Goal: Task Accomplishment & Management: Manage account settings

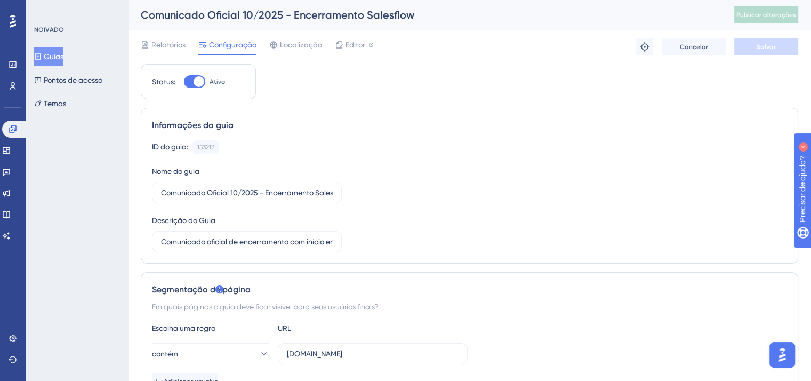
click at [57, 62] on font "Guias" at bounding box center [54, 56] width 20 height 13
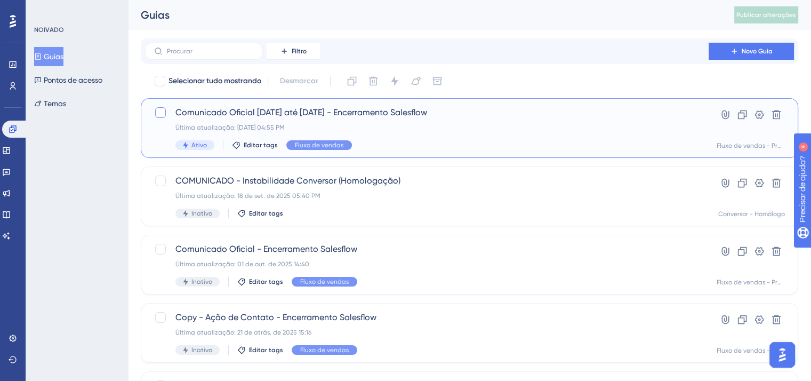
click at [162, 114] on div at bounding box center [160, 112] width 11 height 11
checkbox input "true"
click at [352, 79] on icon at bounding box center [352, 81] width 11 height 11
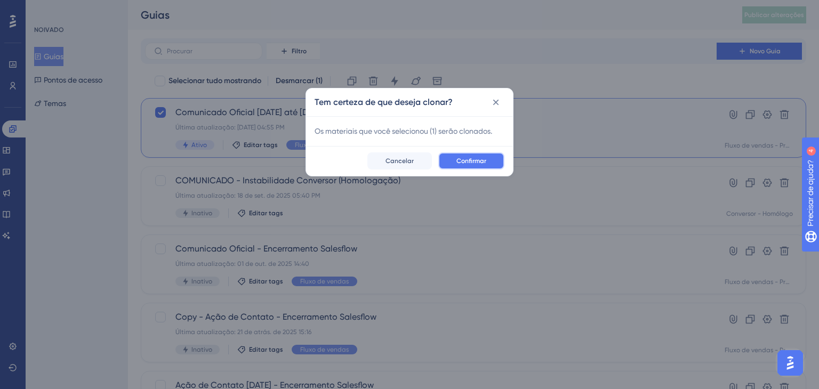
click at [480, 163] on font "Confirmar" at bounding box center [472, 160] width 30 height 7
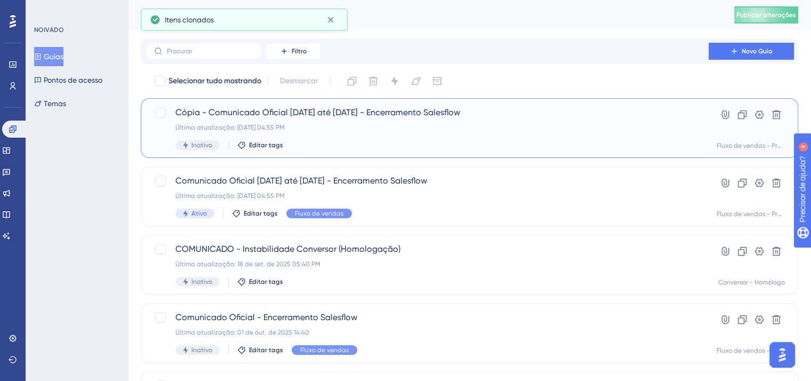
click at [242, 115] on font "Cópia - Comunicado Oficial 01/10/2025 até 14/10/2025 - Encerramento Salesflow" at bounding box center [317, 112] width 285 height 10
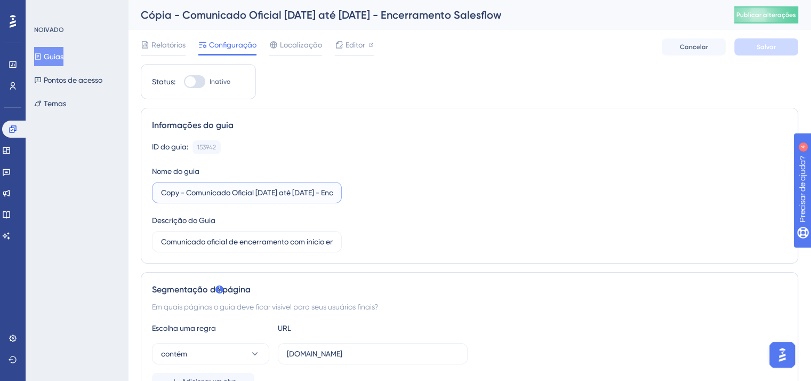
drag, startPoint x: 186, startPoint y: 190, endPoint x: 136, endPoint y: 193, distance: 49.7
drag, startPoint x: 237, startPoint y: 193, endPoint x: 258, endPoint y: 193, distance: 20.3
click at [237, 192] on input "Comunicado Oficial 01/10/2025 até 14/10/2025 - Encerramento Salesflow" at bounding box center [247, 193] width 172 height 12
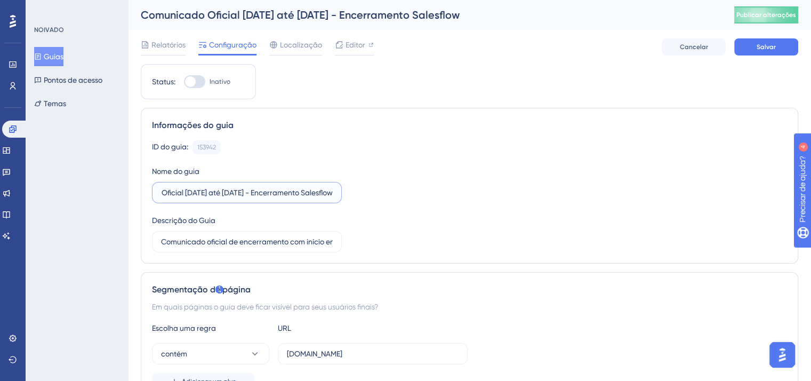
drag, startPoint x: 300, startPoint y: 190, endPoint x: 363, endPoint y: 186, distance: 63.6
click at [363, 186] on div "ID do guia: 153942 Cópia Nome do guia Comunicado Oficial 15/10/2025 até 30/10/2…" at bounding box center [469, 196] width 635 height 112
type input "Comunicado Oficial 15/10/2025 até 30/10/2025 - Encerramento Salesflow"
click at [463, 183] on div "ID do guia: 153942 Cópia Nome do guia Comunicado Oficial 15/10/2025 até 30/10/2…" at bounding box center [469, 196] width 635 height 112
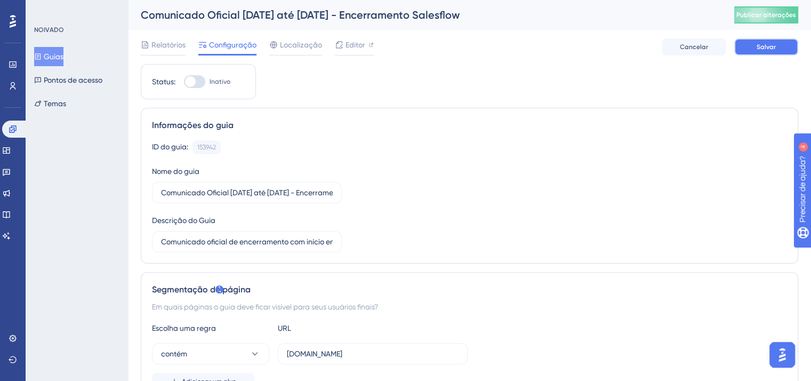
click at [782, 49] on button "Salvar" at bounding box center [766, 46] width 64 height 17
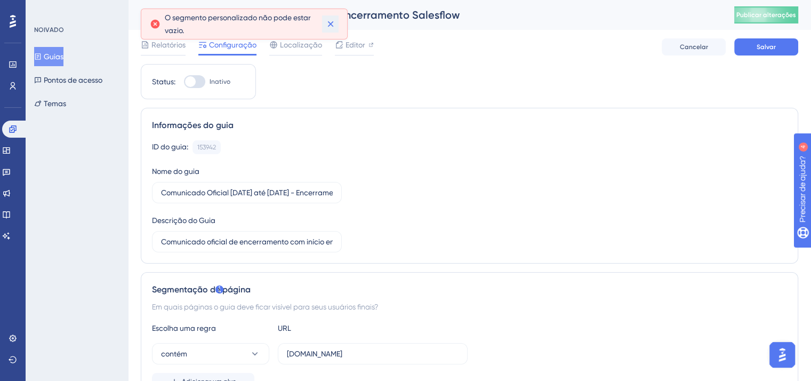
click at [333, 24] on icon at bounding box center [330, 24] width 11 height 11
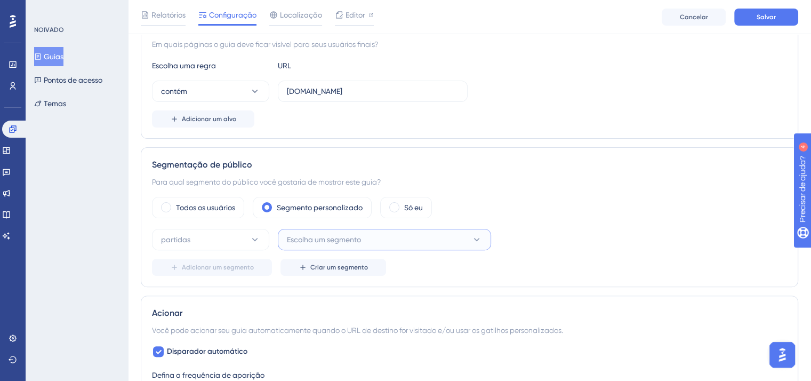
click at [385, 238] on button "Escolha um segmento" at bounding box center [384, 239] width 213 height 21
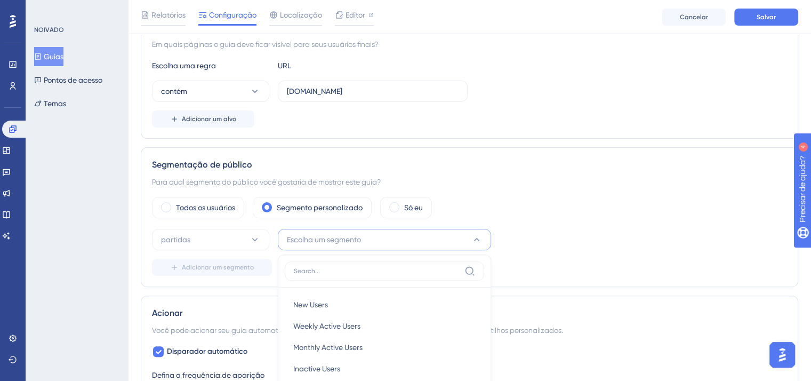
scroll to position [428, 0]
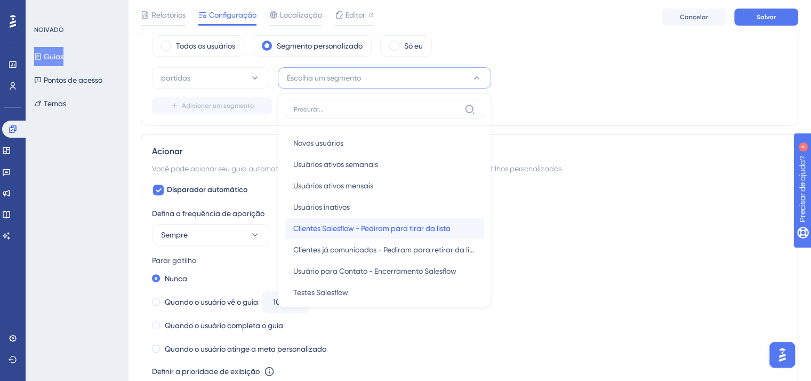
click at [438, 228] on font "Clientes Salesflow - Pediram para tirar da lista" at bounding box center [371, 228] width 157 height 9
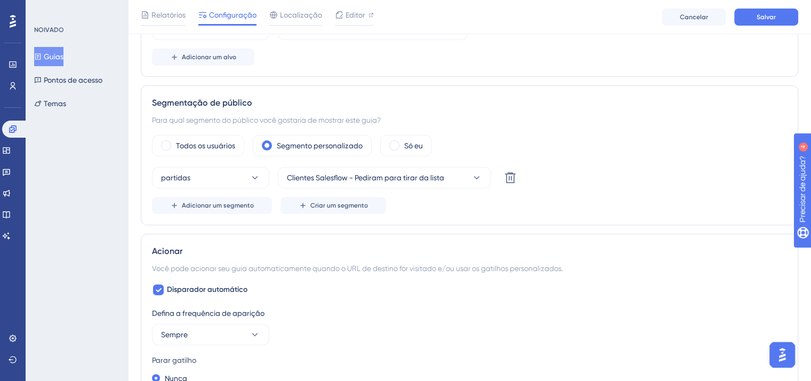
scroll to position [322, 0]
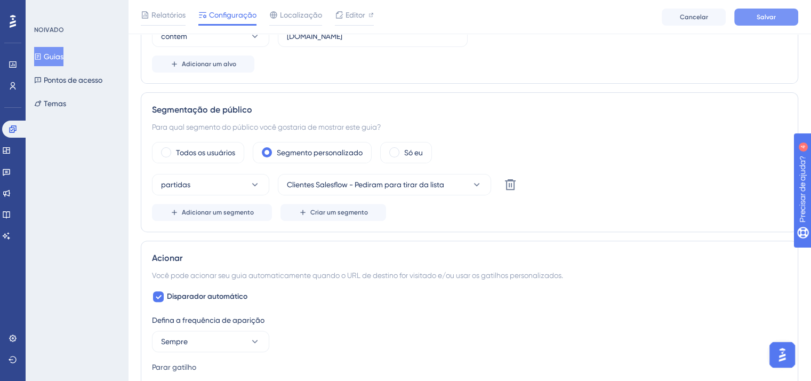
click at [749, 20] on button "Salvar" at bounding box center [766, 17] width 64 height 17
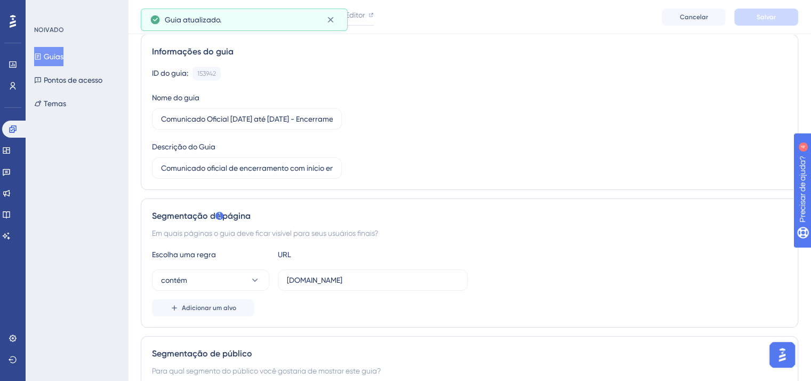
scroll to position [0, 0]
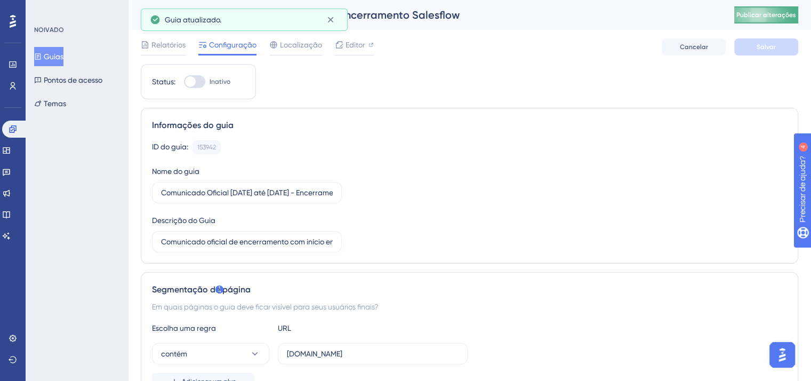
click at [769, 14] on font "Publicar alterações" at bounding box center [767, 14] width 60 height 7
click at [350, 47] on font "Editor" at bounding box center [356, 45] width 20 height 9
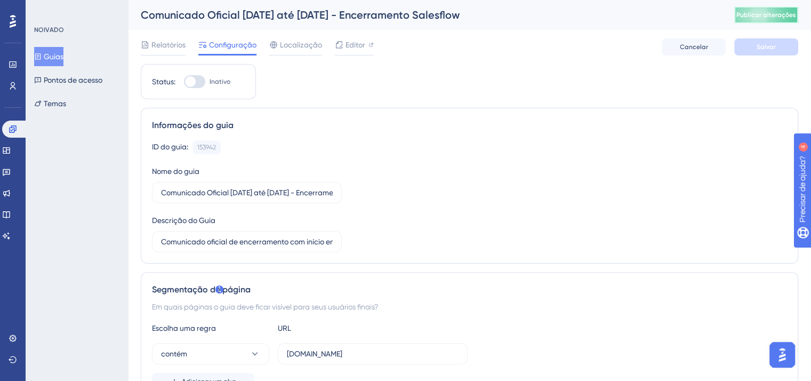
click at [762, 13] on font "Publicar alterações" at bounding box center [767, 14] width 60 height 7
click at [49, 57] on button "Guias" at bounding box center [48, 56] width 29 height 19
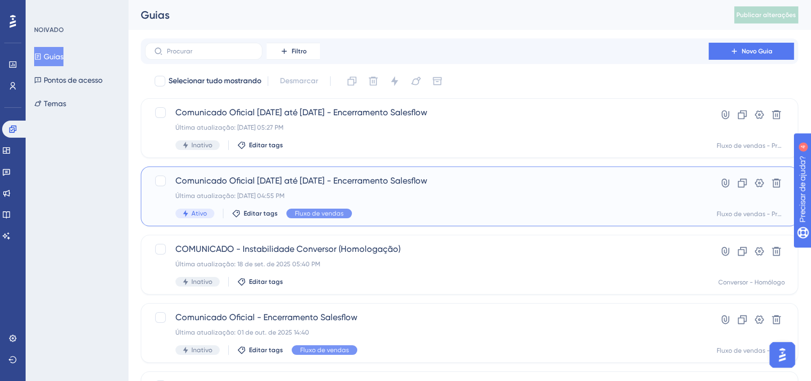
click at [335, 186] on span "Comunicado Oficial 01/10/2025 até 14/10/2025 - Encerramento Salesflow" at bounding box center [426, 180] width 503 height 13
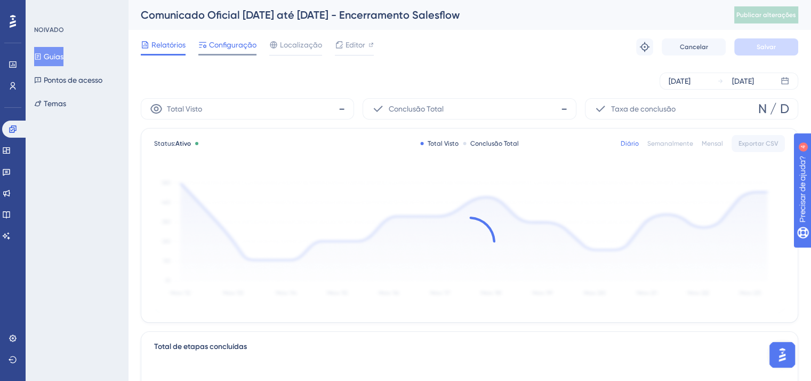
click at [218, 43] on font "Configuração" at bounding box center [232, 45] width 47 height 9
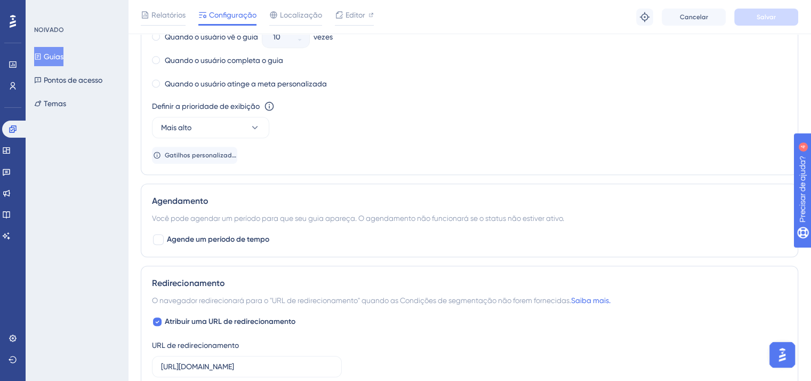
scroll to position [587, 0]
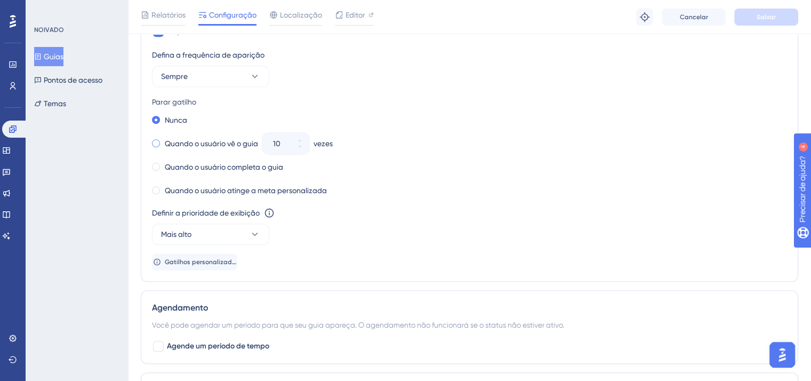
click at [181, 142] on font "Quando o usuário vê o guia" at bounding box center [211, 143] width 93 height 9
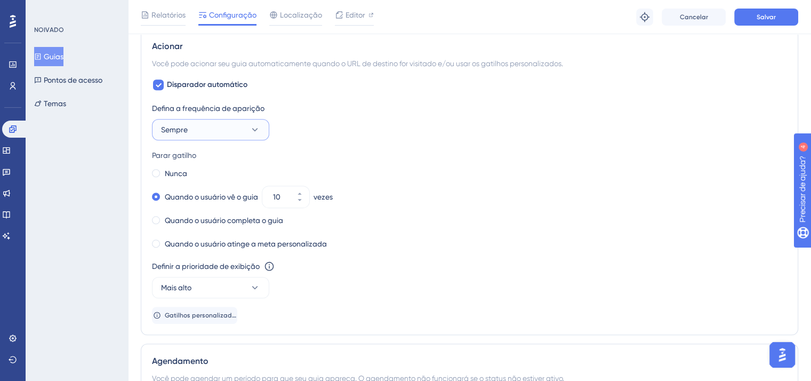
click at [216, 131] on button "Sempre" at bounding box center [210, 129] width 117 height 21
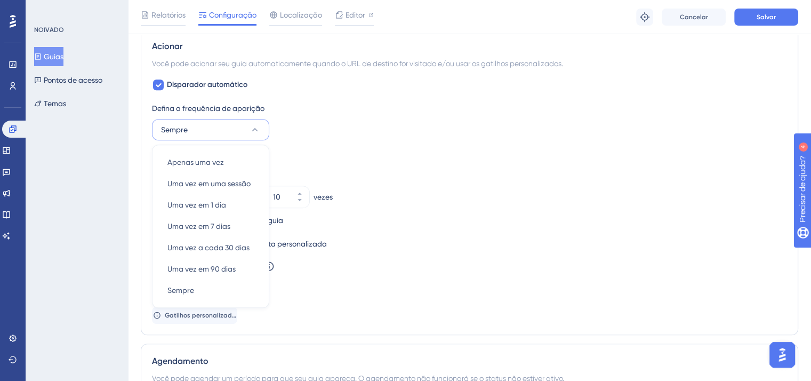
scroll to position [568, 0]
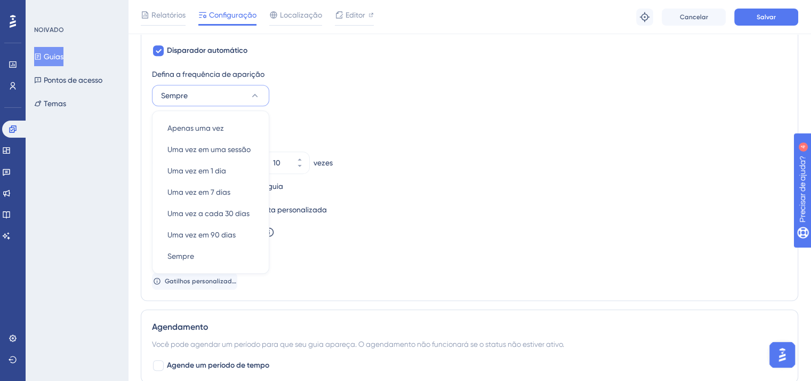
click at [486, 172] on div "Nunca Quando o usuário vê o guia 10 vezes Quando o usuário completa o guia Quan…" at bounding box center [469, 174] width 635 height 85
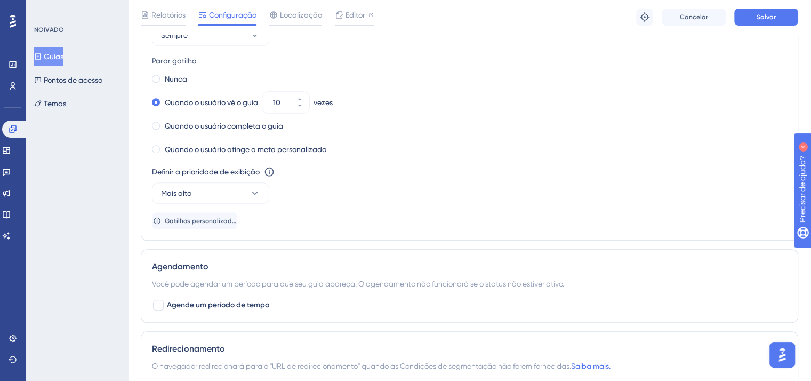
scroll to position [674, 0]
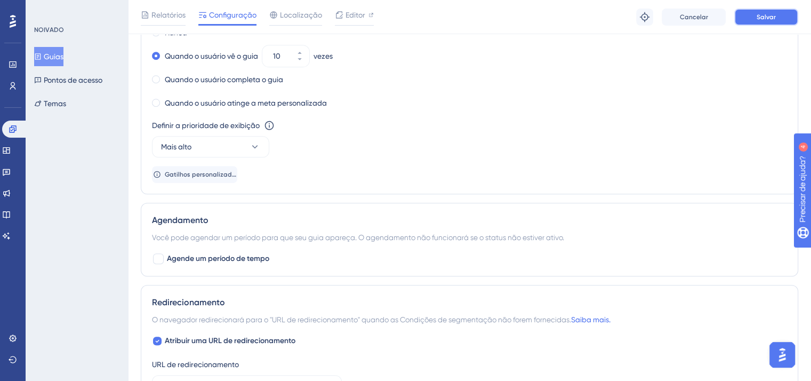
click at [763, 15] on font "Salvar" at bounding box center [766, 16] width 19 height 7
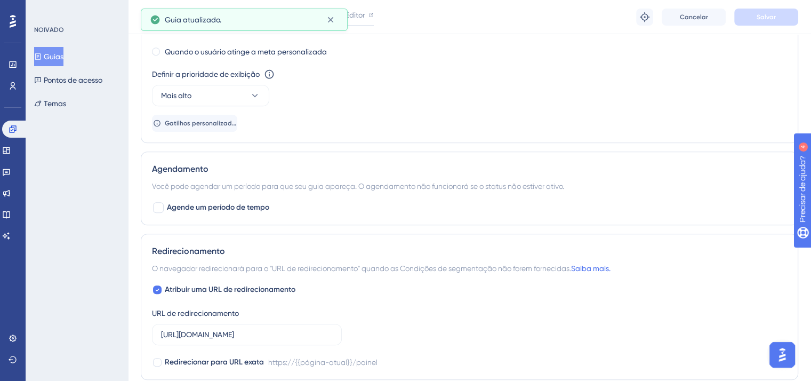
scroll to position [834, 0]
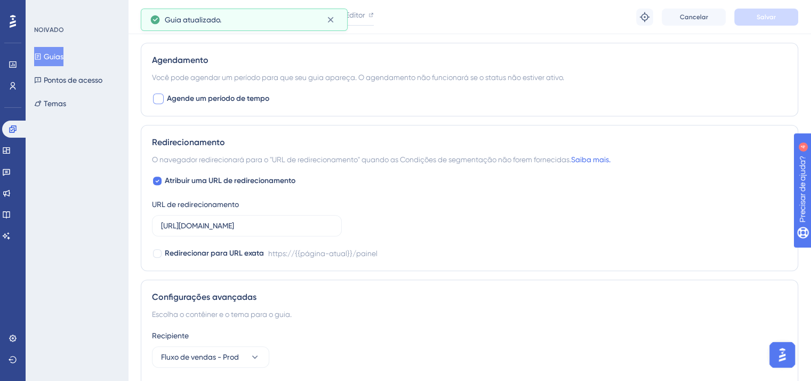
click at [213, 98] on font "Agende um período de tempo" at bounding box center [218, 98] width 102 height 9
checkbox input "true"
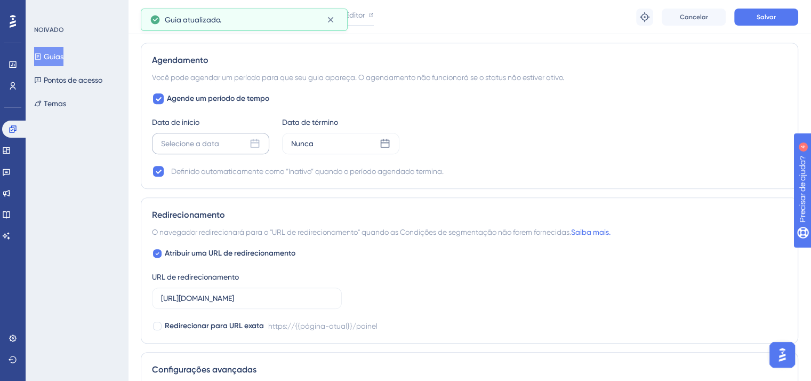
click at [222, 138] on div "Selecione a data" at bounding box center [210, 143] width 117 height 21
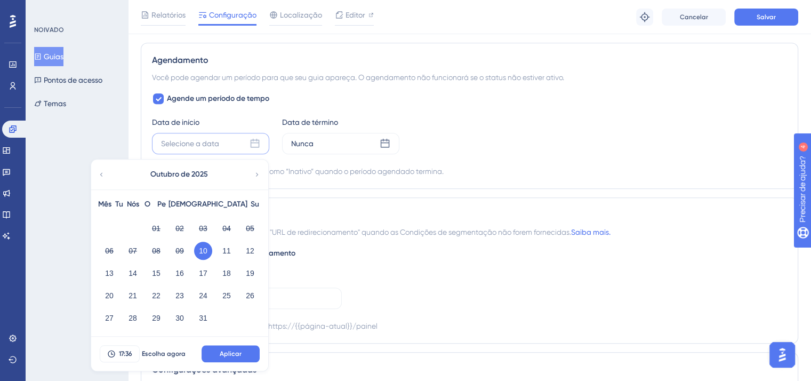
click at [205, 250] on font "10" at bounding box center [203, 250] width 9 height 9
click at [327, 141] on div "Nunca" at bounding box center [340, 143] width 117 height 21
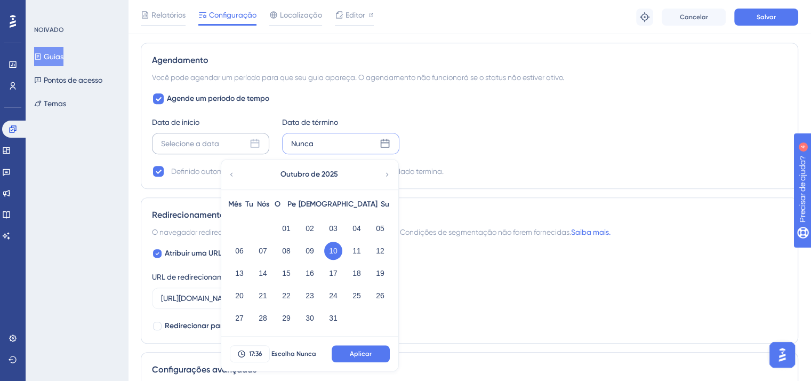
click at [225, 135] on div "Selecione a data" at bounding box center [210, 143] width 117 height 21
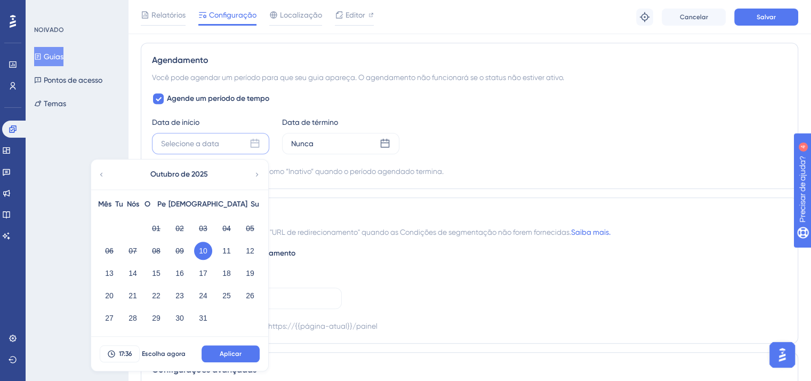
click at [206, 247] on font "10" at bounding box center [203, 250] width 9 height 9
click at [222, 248] on button "11" at bounding box center [227, 251] width 18 height 18
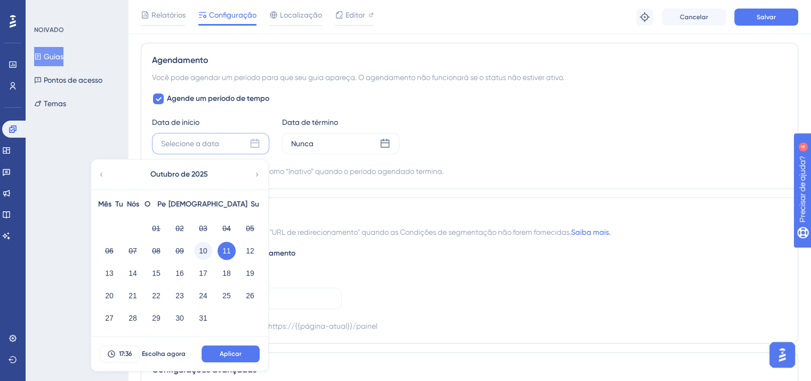
click at [203, 246] on font "10" at bounding box center [203, 250] width 9 height 9
click at [309, 141] on font "Nunca" at bounding box center [302, 143] width 22 height 9
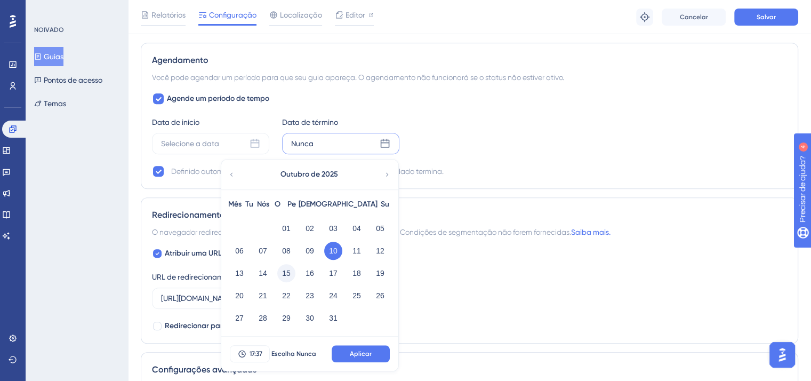
click at [282, 268] on button "15" at bounding box center [286, 273] width 18 height 18
click at [205, 137] on div "Selecione a data" at bounding box center [190, 143] width 58 height 13
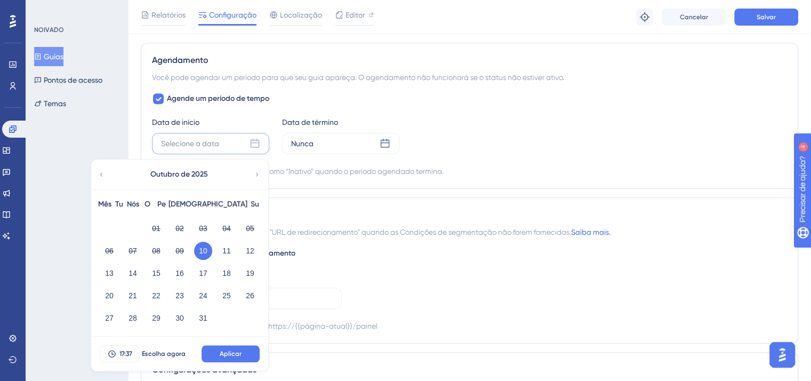
click at [203, 246] on font "10" at bounding box center [203, 250] width 9 height 9
click at [237, 354] on font "Aplicar" at bounding box center [231, 353] width 22 height 7
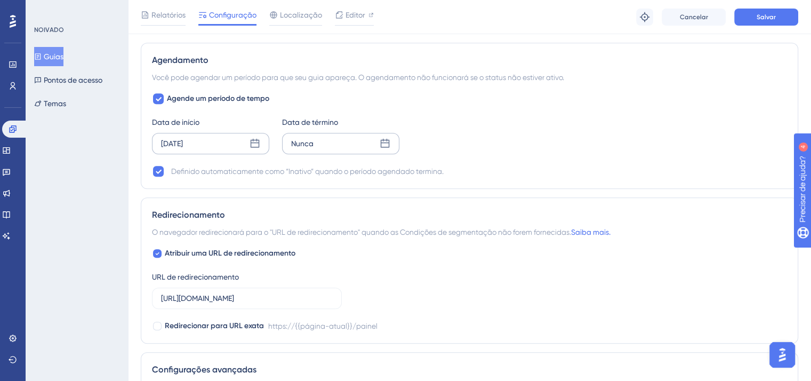
click at [342, 137] on div "Nunca" at bounding box center [340, 143] width 117 height 21
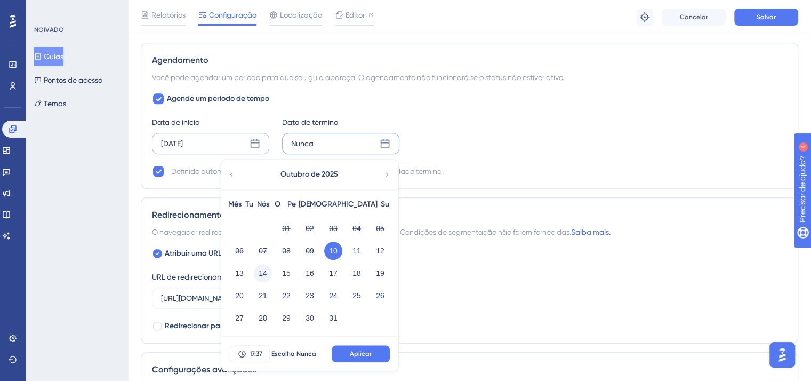
click at [265, 269] on font "14" at bounding box center [263, 273] width 9 height 9
click at [372, 350] on button "Aplicar" at bounding box center [361, 353] width 58 height 17
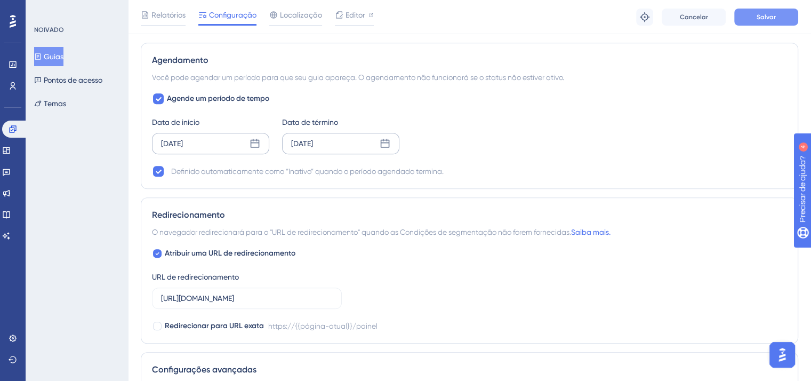
click at [764, 11] on button "Salvar" at bounding box center [766, 17] width 64 height 17
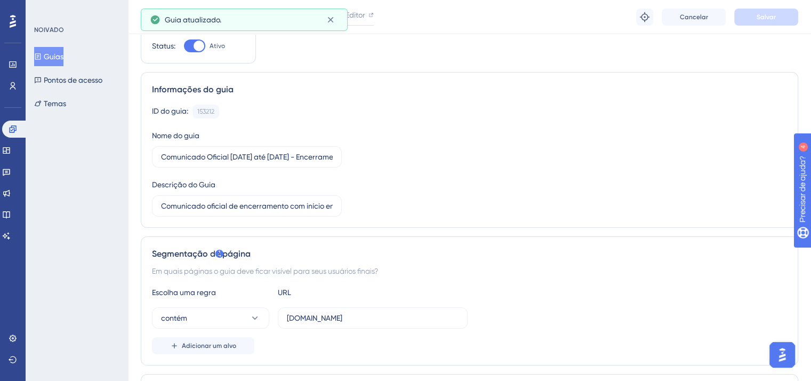
scroll to position [0, 0]
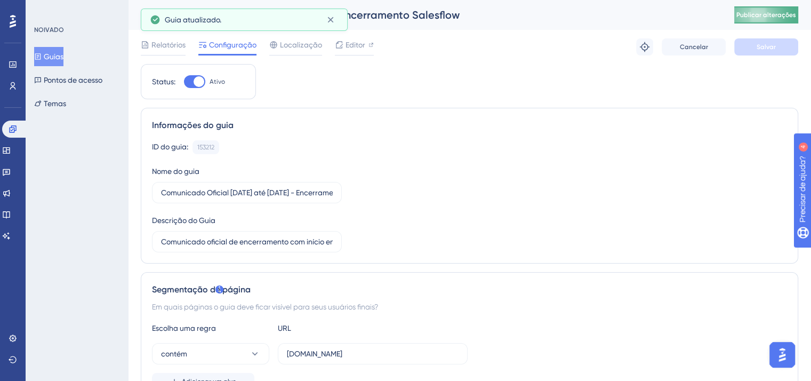
click at [756, 17] on font "Publicar alterações" at bounding box center [767, 14] width 60 height 7
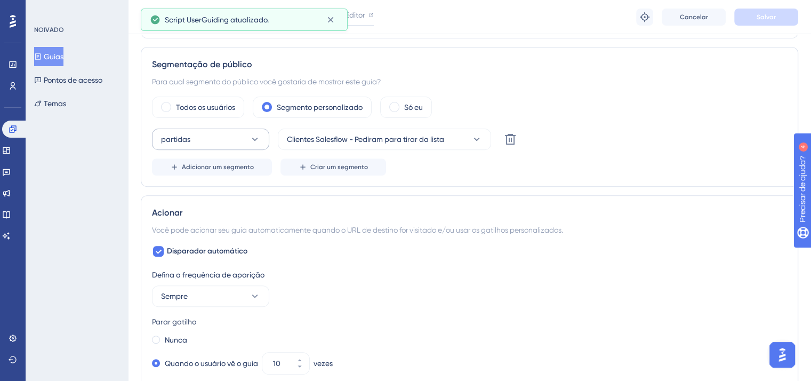
scroll to position [427, 0]
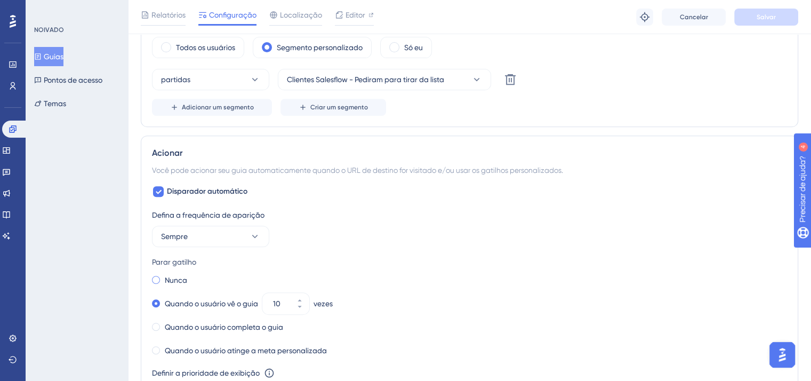
click at [174, 282] on font "Nunca" at bounding box center [176, 280] width 22 height 9
click at [760, 19] on font "Salvar" at bounding box center [766, 16] width 19 height 7
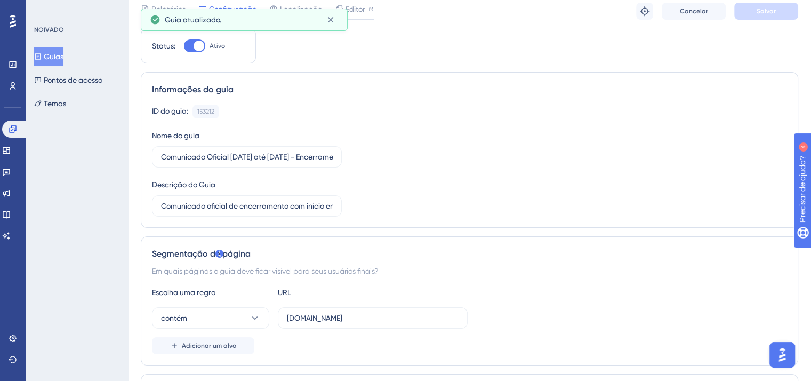
scroll to position [0, 0]
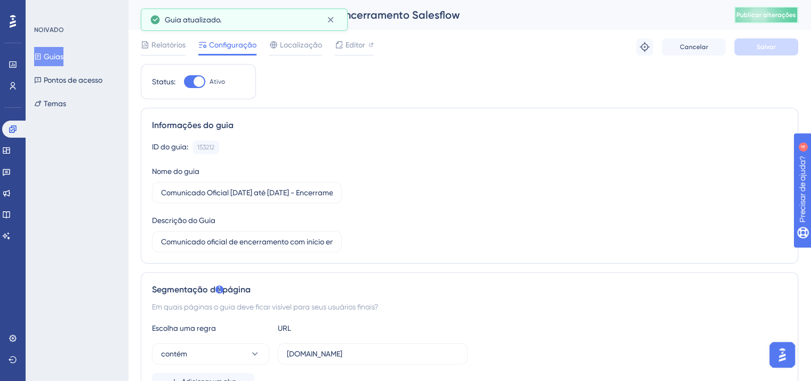
click at [761, 14] on font "Publicar alterações" at bounding box center [767, 14] width 60 height 7
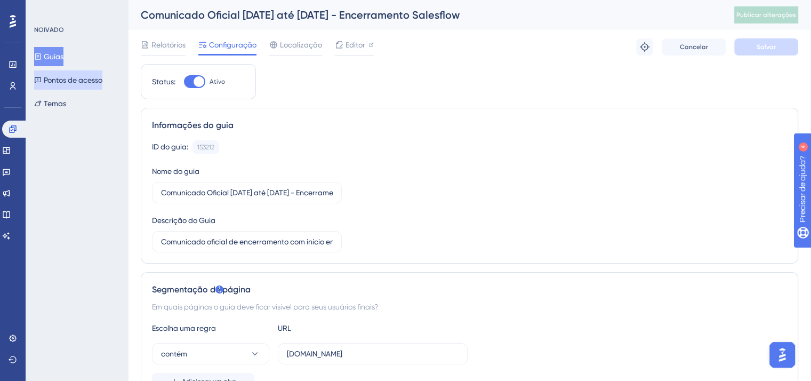
click at [56, 60] on font "Guias" at bounding box center [54, 56] width 20 height 9
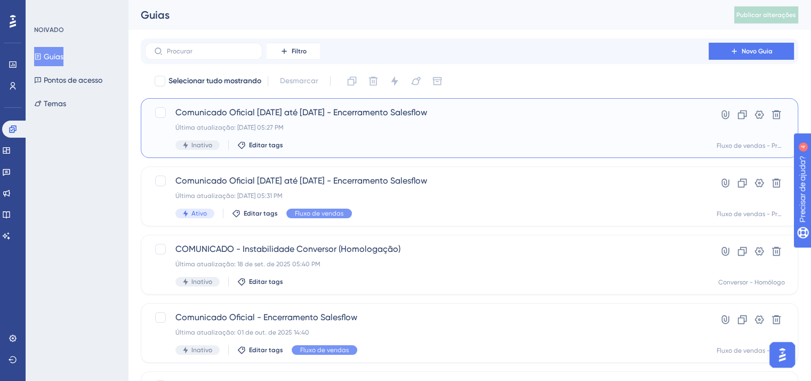
click at [361, 117] on font "Comunicado Oficial 15/10/2025 até 30/10/2025 - Encerramento Salesflow" at bounding box center [301, 112] width 252 height 10
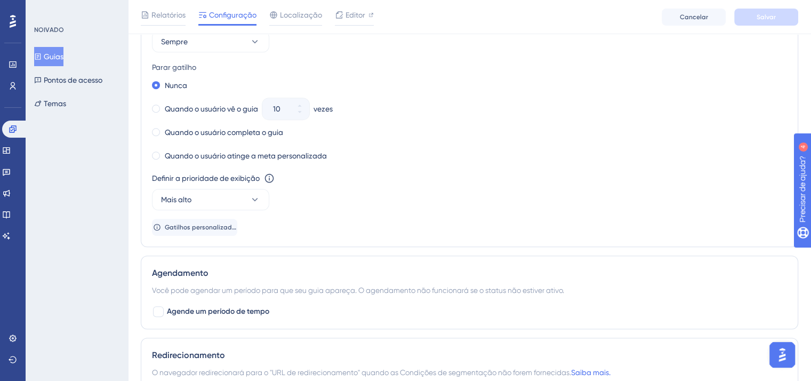
scroll to position [640, 0]
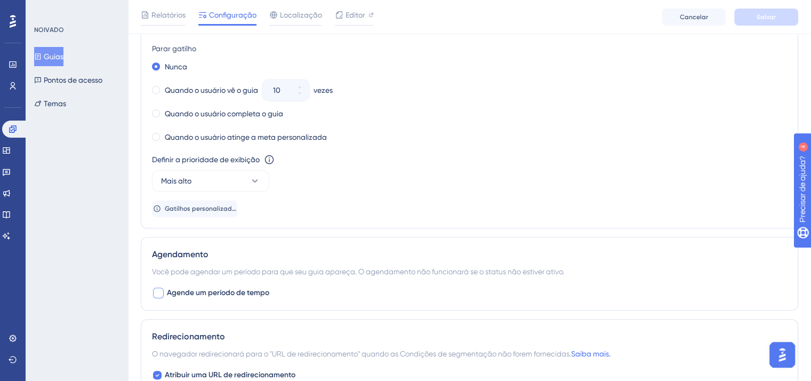
click at [243, 293] on font "Agende um período de tempo" at bounding box center [218, 292] width 102 height 9
checkbox input "true"
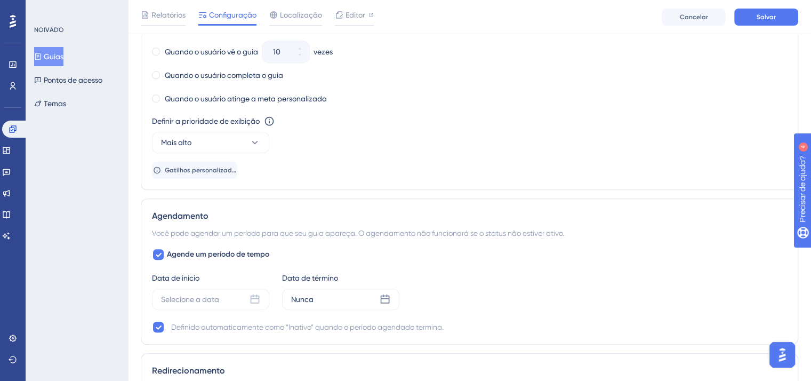
scroll to position [747, 0]
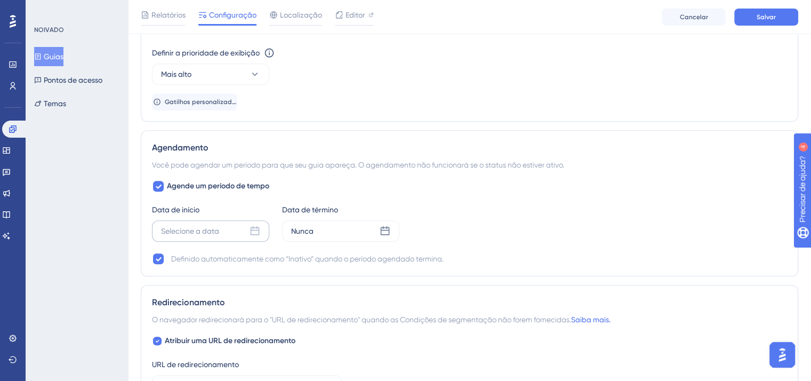
click at [198, 225] on div "Selecione a data" at bounding box center [190, 231] width 58 height 13
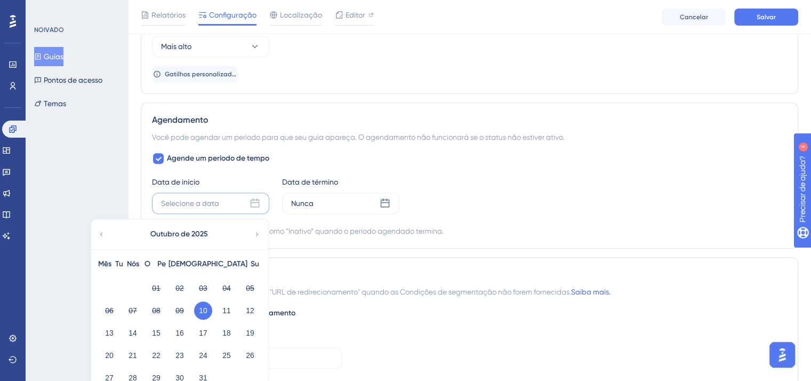
scroll to position [800, 0]
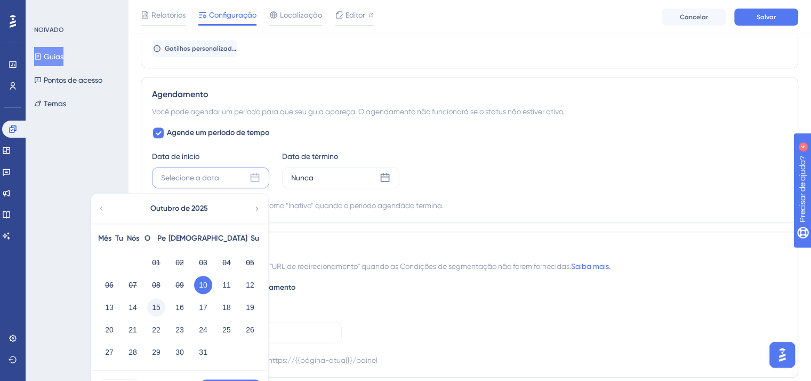
click at [154, 303] on font "15" at bounding box center [156, 307] width 9 height 9
click at [243, 379] on button "Aplicar" at bounding box center [231, 387] width 58 height 17
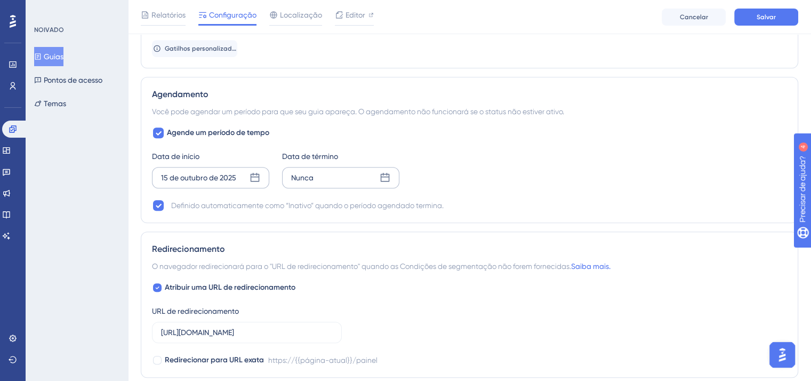
click at [331, 174] on div "Nunca" at bounding box center [340, 177] width 117 height 21
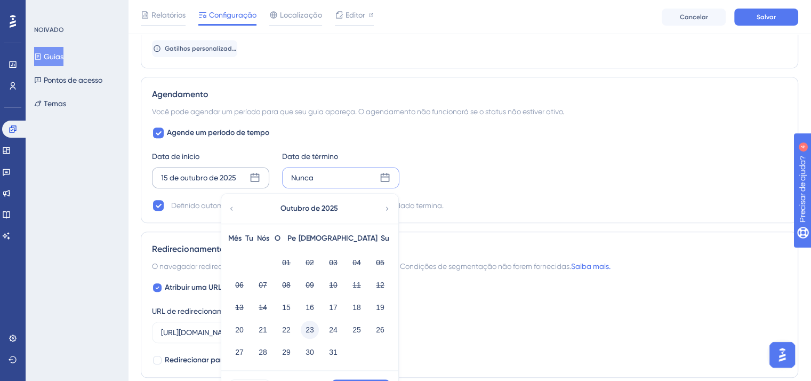
click at [310, 329] on font "23" at bounding box center [310, 329] width 9 height 9
click at [359, 380] on button "Aplicar" at bounding box center [361, 387] width 58 height 17
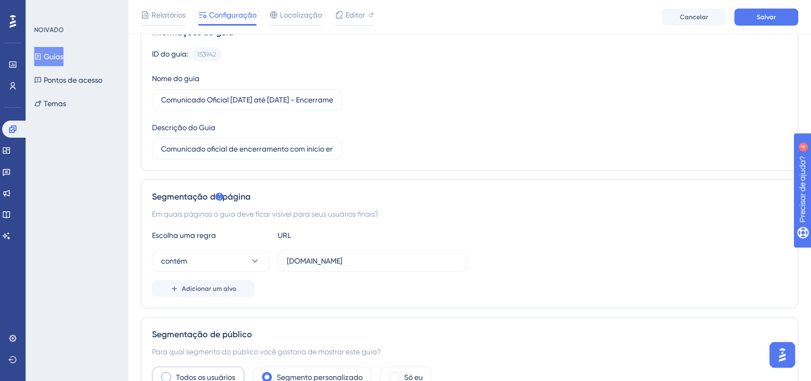
scroll to position [0, 0]
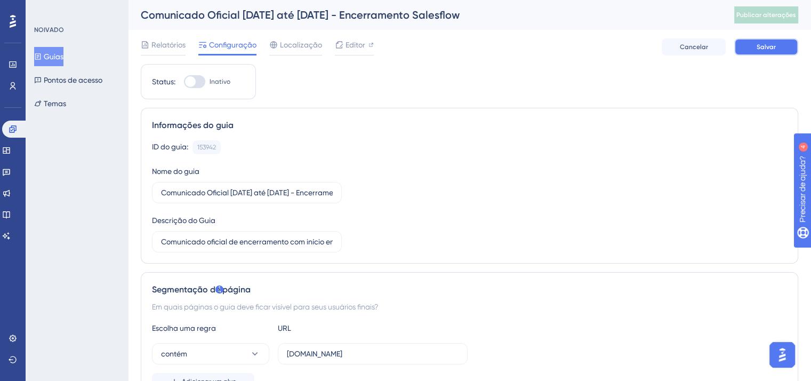
click at [754, 51] on button "Salvar" at bounding box center [766, 46] width 64 height 17
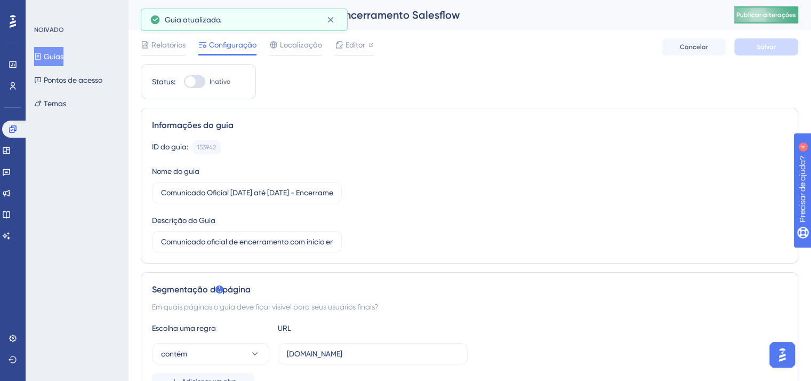
click at [769, 13] on font "Publicar alterações" at bounding box center [767, 14] width 60 height 7
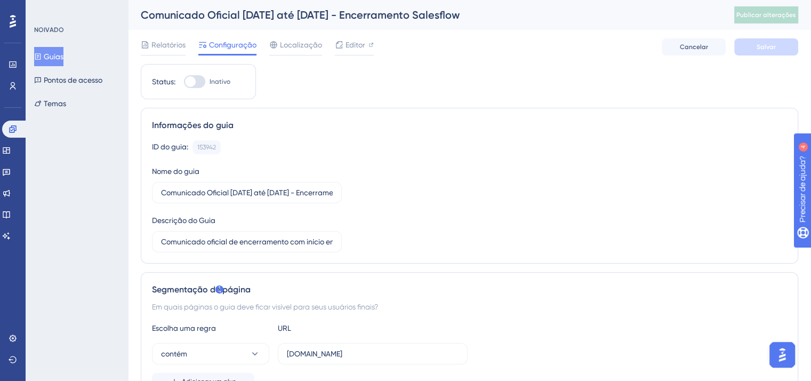
click at [202, 80] on div at bounding box center [194, 81] width 21 height 13
click at [184, 82] on input "Inativo" at bounding box center [183, 82] width 1 height 1
checkbox input "true"
click at [769, 50] on font "Salvar" at bounding box center [766, 46] width 19 height 7
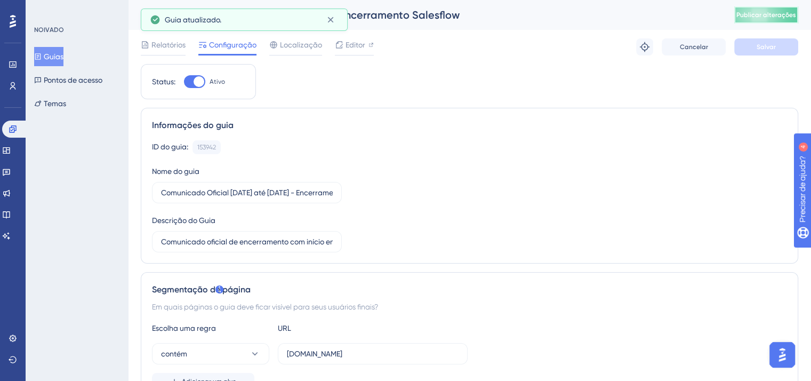
click at [779, 11] on span "Publicar alterações" at bounding box center [767, 15] width 60 height 9
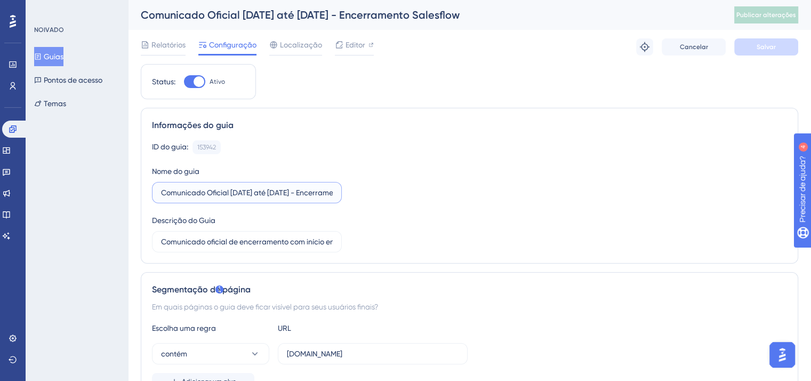
drag, startPoint x: 292, startPoint y: 193, endPoint x: 319, endPoint y: 190, distance: 27.3
click at [292, 193] on input "Comunicado Oficial 15/10/2025 até 30/10/2025 - Encerramento Salesflow" at bounding box center [247, 193] width 172 height 12
type input "Comunicado Oficial 15/10/2025 até 23/10/2025 - Encerramento Salesflow"
click at [774, 45] on font "Salvar" at bounding box center [766, 46] width 19 height 7
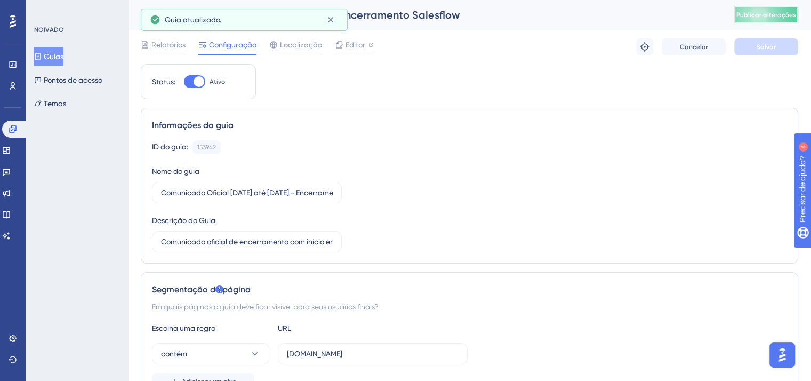
click at [782, 15] on font "Publicar alterações" at bounding box center [767, 14] width 60 height 7
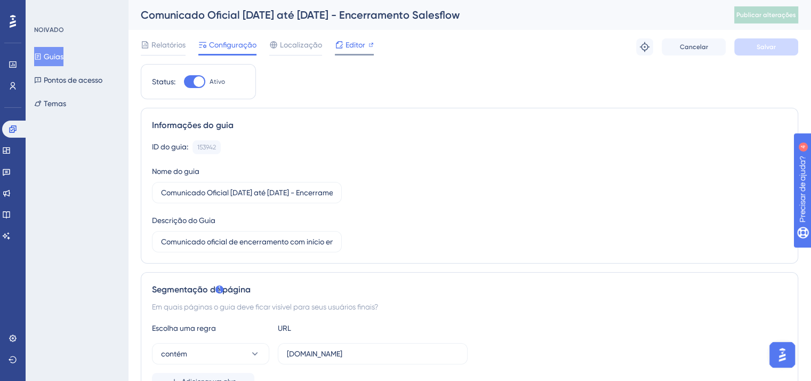
click at [355, 43] on font "Editor" at bounding box center [356, 45] width 20 height 9
click at [63, 55] on font "Guias" at bounding box center [54, 56] width 20 height 9
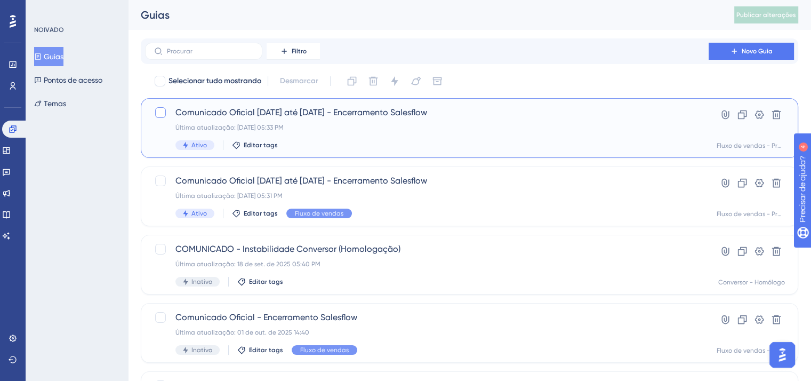
click at [161, 111] on div at bounding box center [160, 112] width 11 height 11
checkbox input "true"
click at [354, 83] on icon at bounding box center [352, 81] width 11 height 11
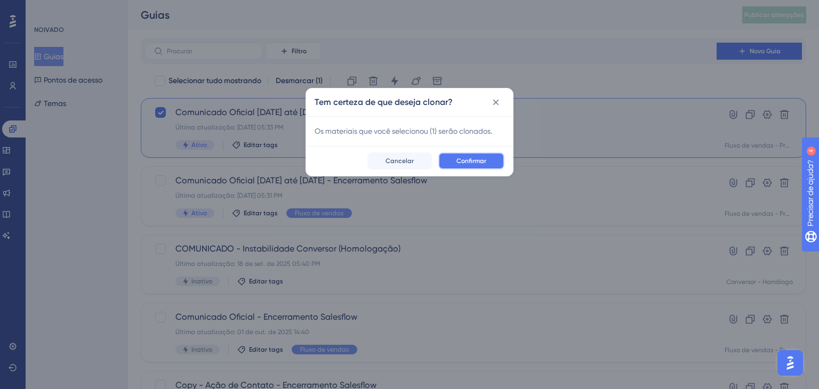
click at [474, 164] on font "Confirmar" at bounding box center [472, 160] width 30 height 7
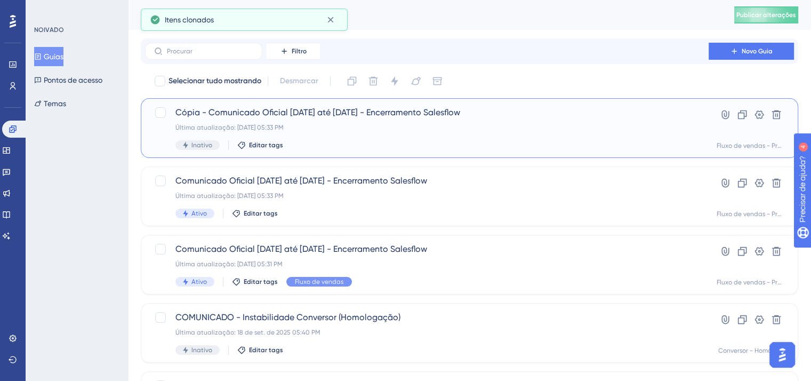
click at [250, 115] on font "Cópia - Comunicado Oficial 15/10/2025 até 23/10/2025 - Encerramento Salesflow" at bounding box center [317, 112] width 285 height 10
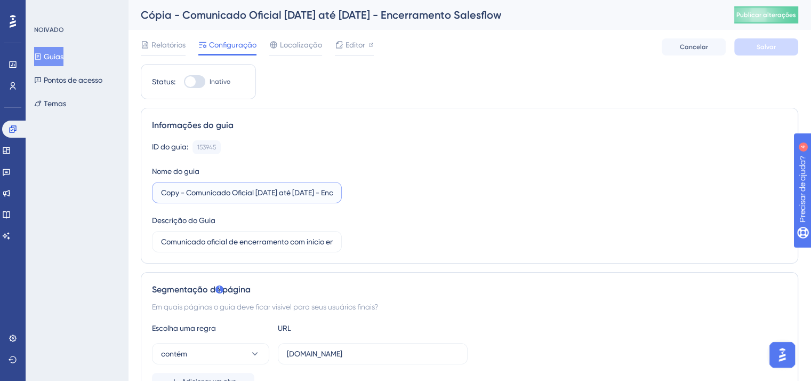
drag, startPoint x: 188, startPoint y: 191, endPoint x: 114, endPoint y: 190, distance: 74.1
click at [237, 190] on input "Comunicado Oficial 15/10/2025 até 23/10/2025 - Encerramento Salesflow" at bounding box center [247, 193] width 172 height 12
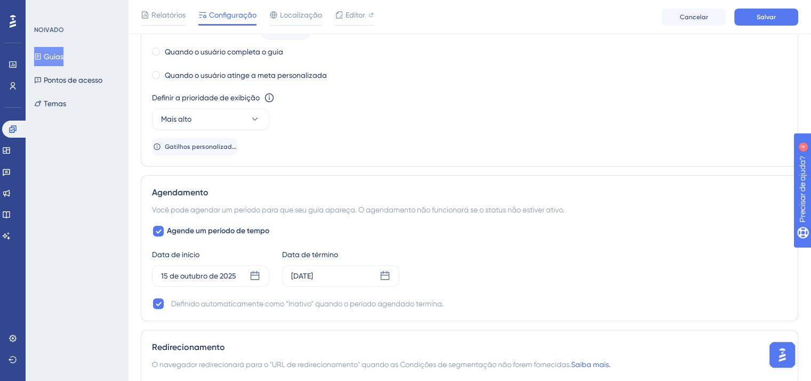
scroll to position [747, 0]
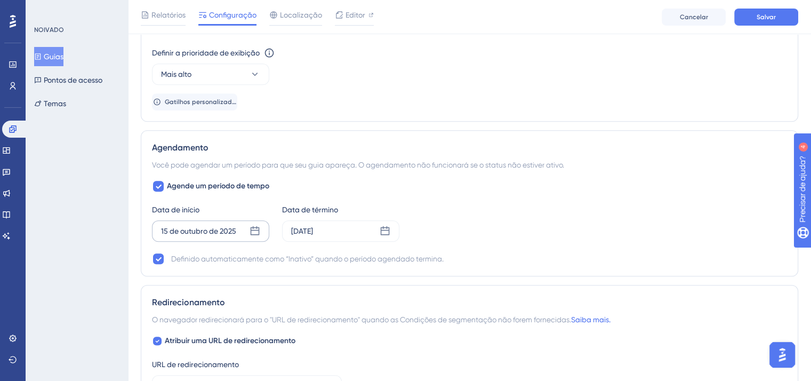
type input "Comunicado Oficial 24/10/2025 até 30/10/2025 - Encerramento Salesflow"
click at [223, 229] on font "15 de outubro de 2025" at bounding box center [198, 231] width 75 height 9
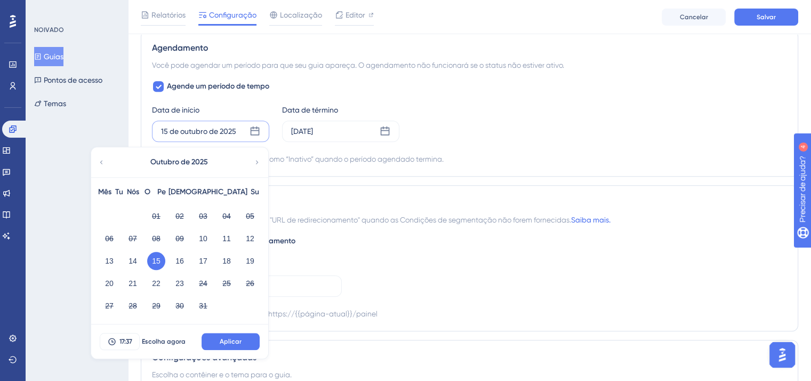
scroll to position [853, 0]
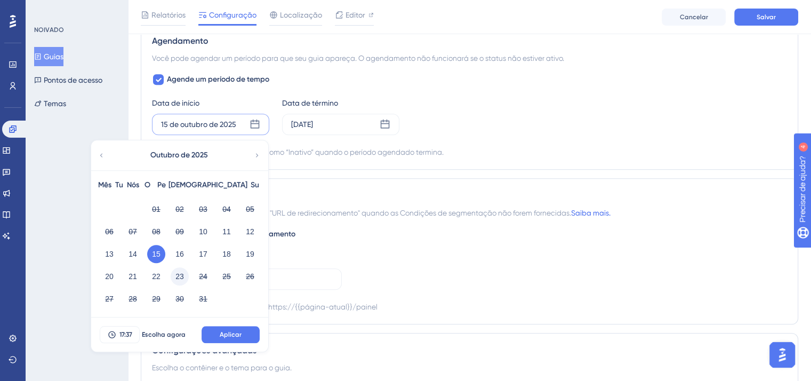
click at [181, 270] on font "23" at bounding box center [179, 276] width 9 height 13
click at [384, 124] on icon at bounding box center [385, 124] width 11 height 11
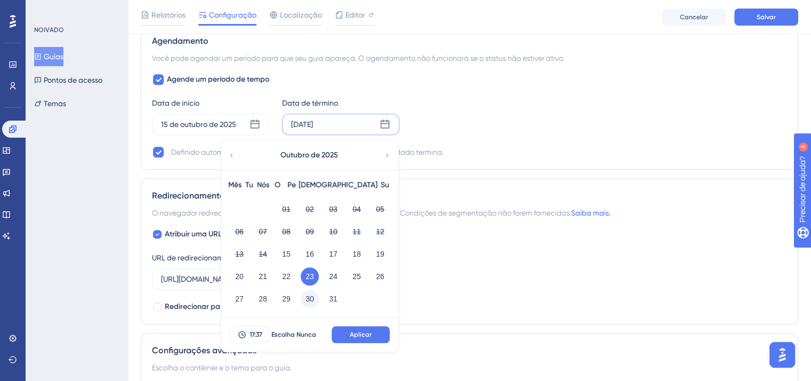
click at [315, 299] on button "30" at bounding box center [310, 299] width 18 height 18
click at [363, 333] on font "Aplicar" at bounding box center [361, 334] width 22 height 7
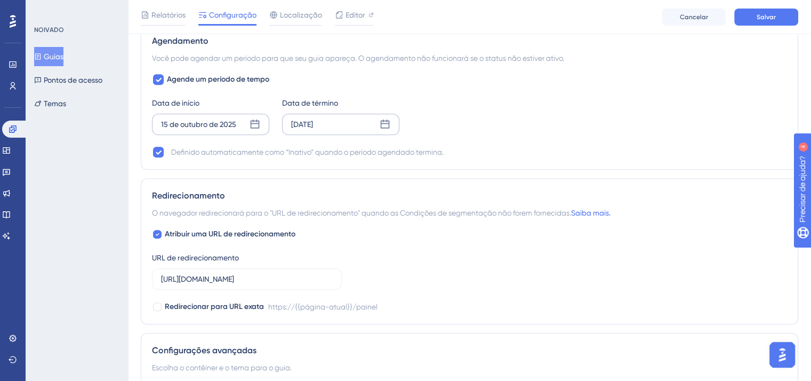
click at [255, 126] on icon at bounding box center [255, 123] width 9 height 9
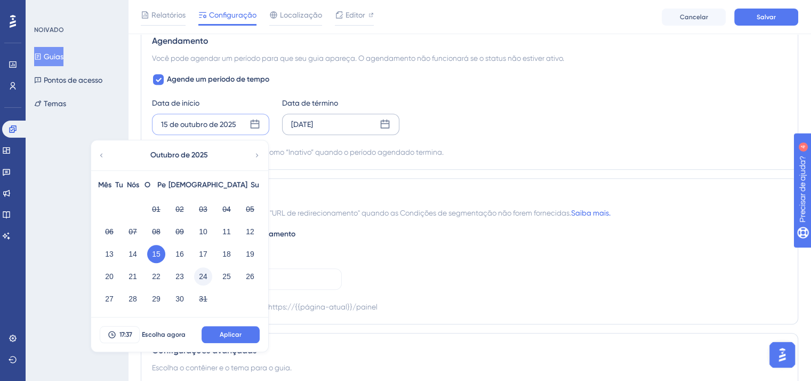
click at [197, 276] on button "24" at bounding box center [203, 276] width 18 height 18
click at [239, 334] on font "Aplicar" at bounding box center [231, 334] width 22 height 7
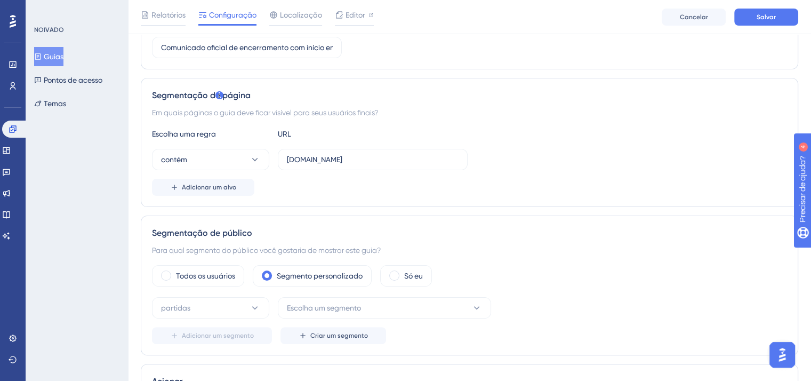
scroll to position [0, 0]
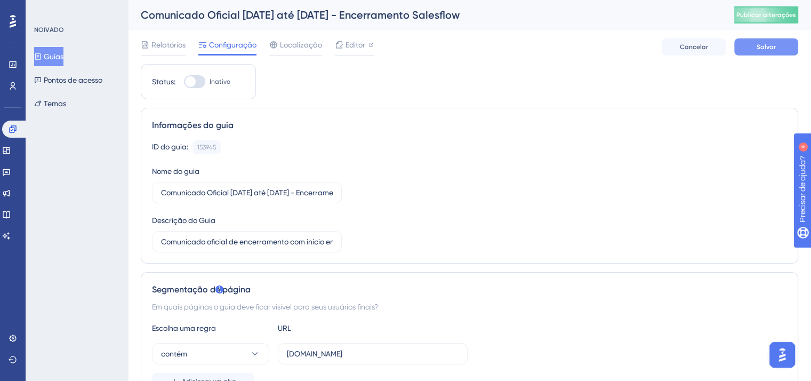
click at [760, 47] on font "Salvar" at bounding box center [766, 46] width 19 height 7
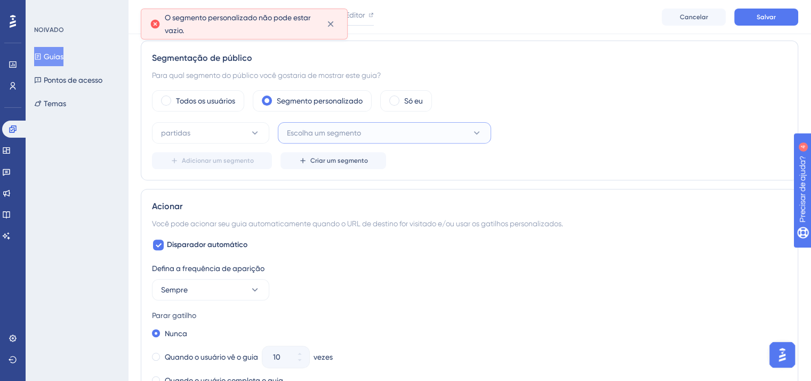
click at [382, 123] on button "Escolha um segmento" at bounding box center [384, 132] width 213 height 21
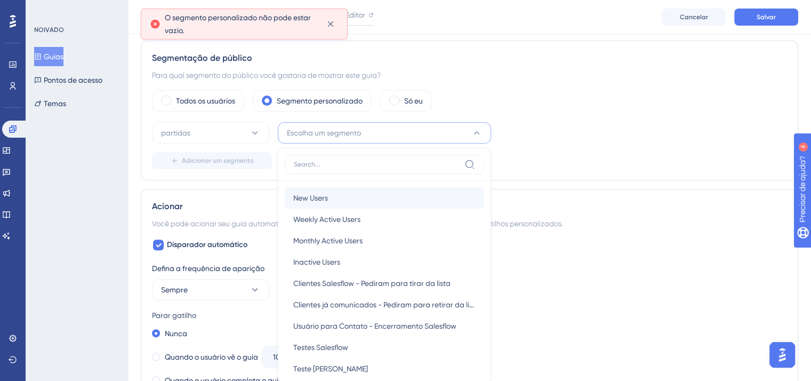
scroll to position [438, 0]
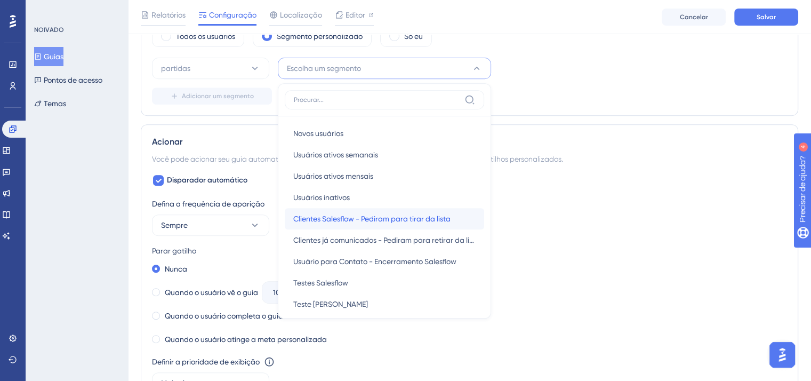
click at [407, 214] on font "Clientes Salesflow - Pediram para tirar da lista" at bounding box center [371, 218] width 157 height 9
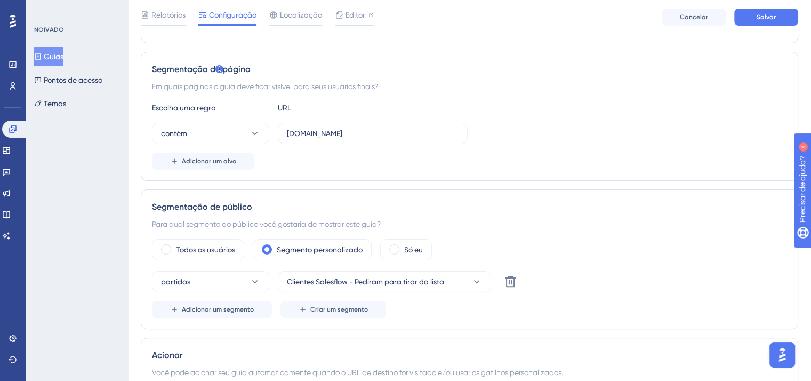
scroll to position [118, 0]
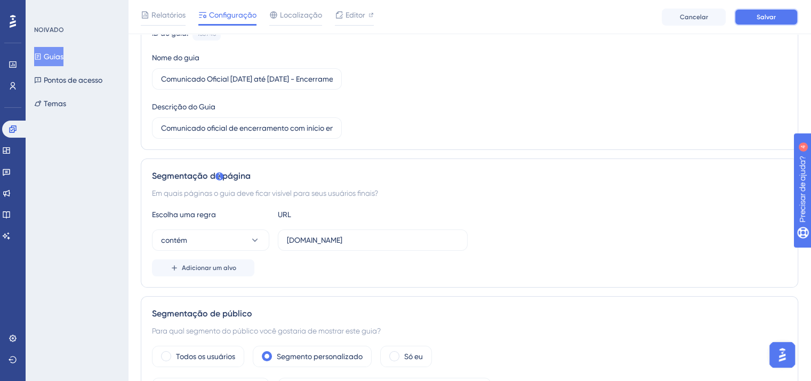
click at [771, 18] on font "Salvar" at bounding box center [766, 16] width 19 height 7
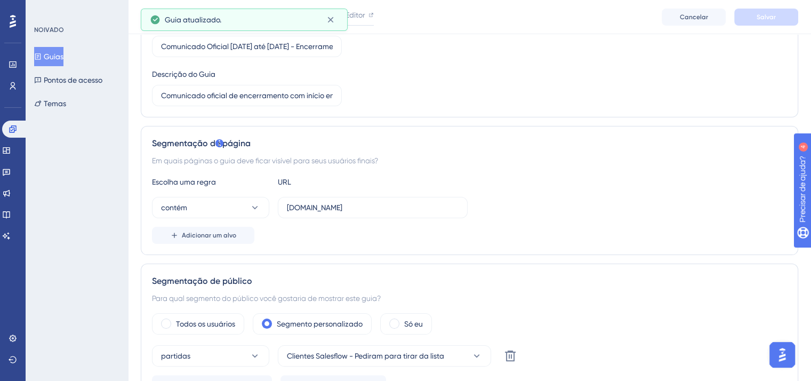
scroll to position [0, 0]
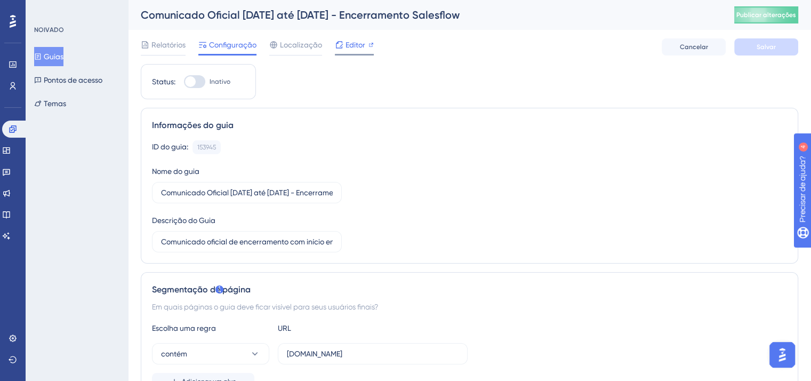
click at [351, 47] on font "Editor" at bounding box center [356, 45] width 20 height 9
click at [356, 41] on font "Editor" at bounding box center [356, 45] width 20 height 9
click at [777, 17] on font "Publicar alterações" at bounding box center [767, 14] width 60 height 7
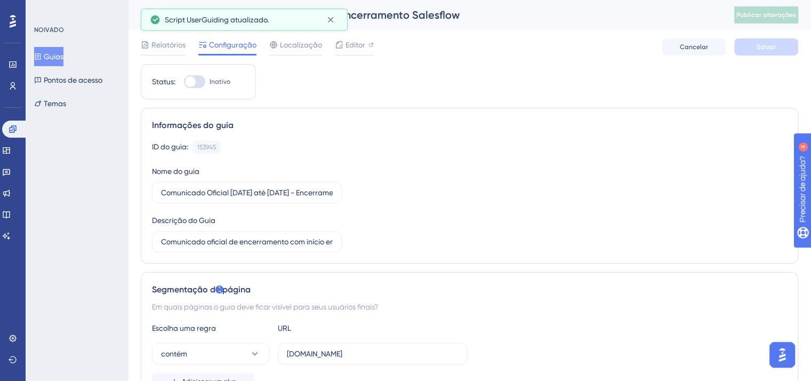
click at [195, 81] on div at bounding box center [190, 81] width 11 height 11
click at [184, 82] on input "Inativo" at bounding box center [183, 82] width 1 height 1
checkbox input "true"
click at [764, 50] on font "Salvar" at bounding box center [766, 46] width 19 height 7
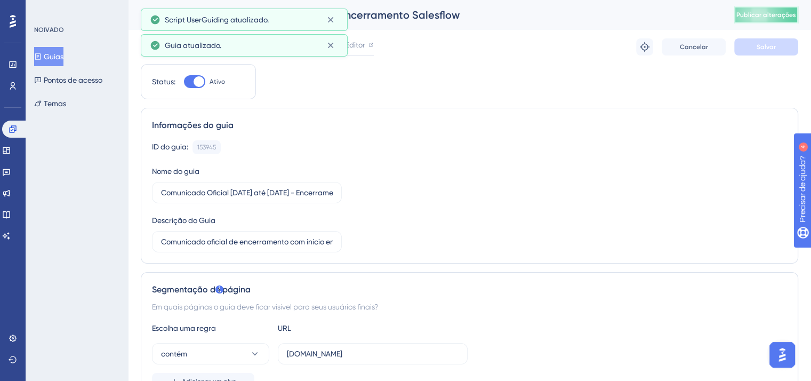
click at [778, 11] on span "Publicar alterações" at bounding box center [767, 15] width 60 height 9
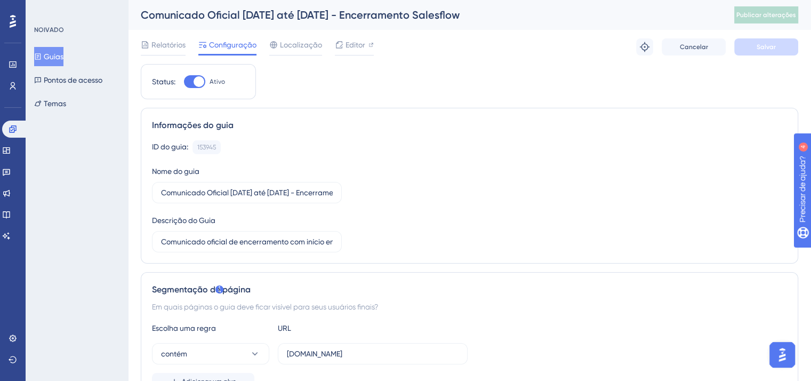
click at [59, 53] on font "Guias" at bounding box center [54, 56] width 20 height 9
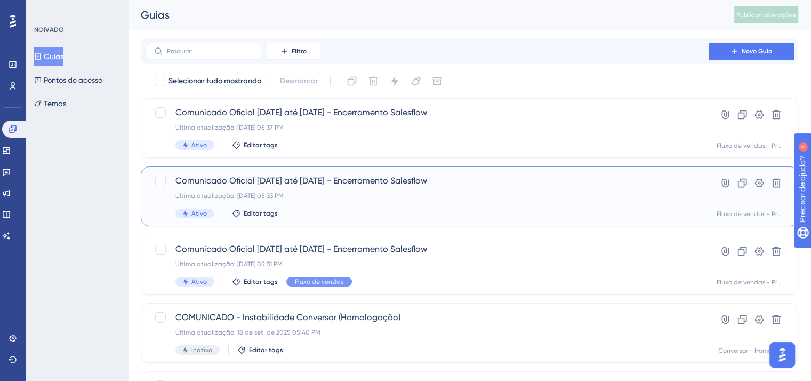
click at [331, 187] on div "Comunicado Oficial 15/10/2025 até 23/10/2025 - Encerramento Salesflow Última at…" at bounding box center [426, 196] width 503 height 44
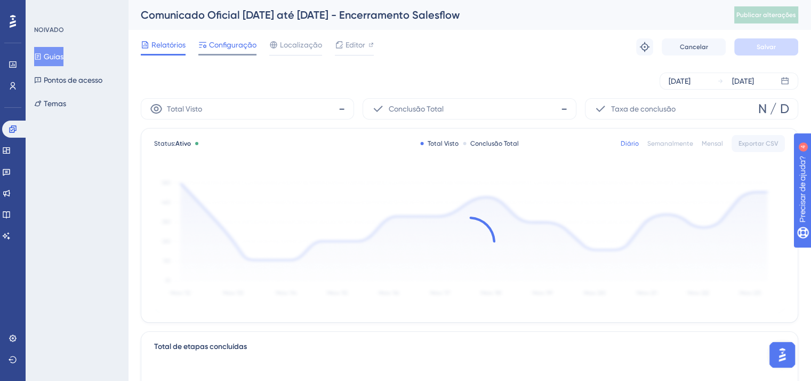
click at [207, 45] on div "Configuração" at bounding box center [227, 44] width 58 height 13
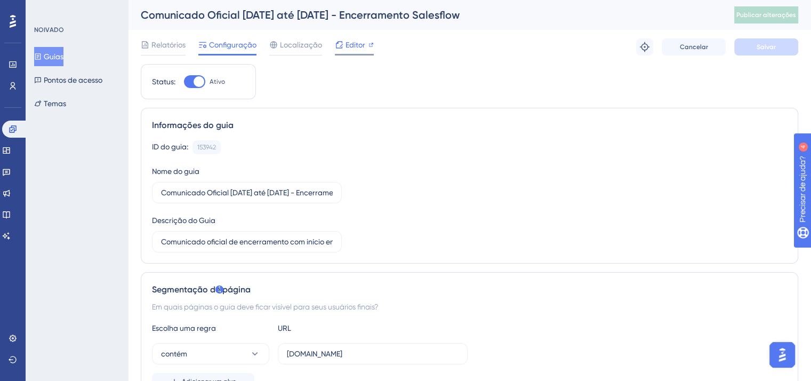
click at [354, 43] on font "Editor" at bounding box center [356, 45] width 20 height 9
click at [786, 15] on font "Publicar alterações" at bounding box center [767, 14] width 60 height 7
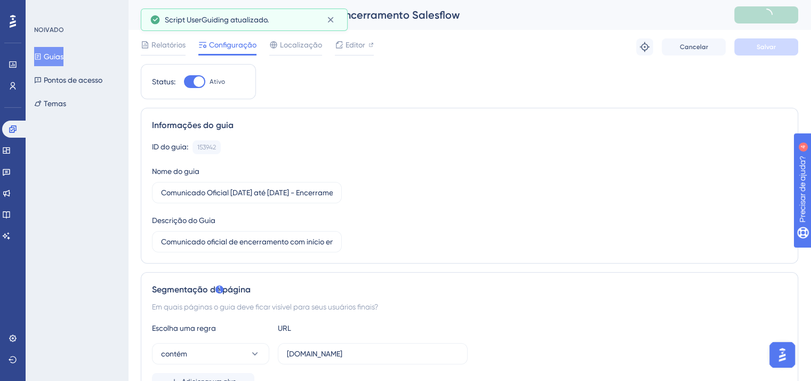
click at [55, 57] on font "Guias" at bounding box center [54, 56] width 20 height 9
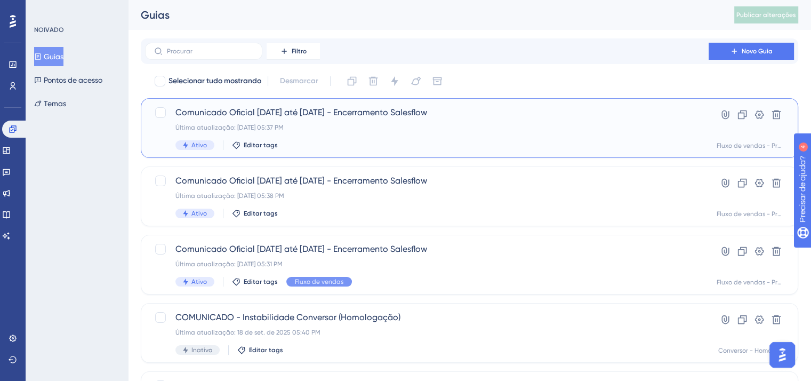
click at [394, 126] on div "Última atualização: 10 de out. de 2025 05:37 PM" at bounding box center [426, 127] width 503 height 9
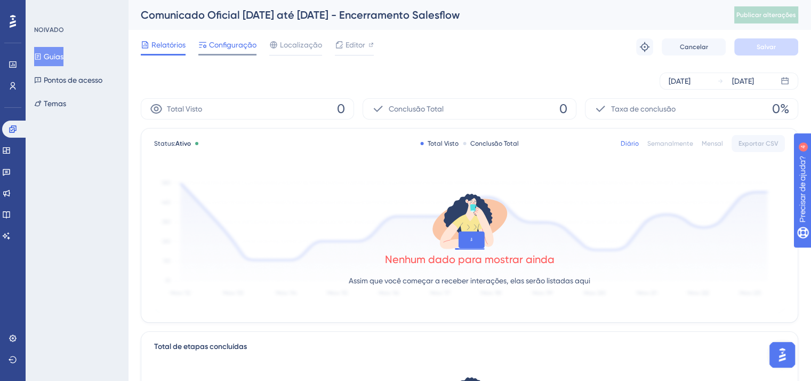
click at [219, 43] on font "Configuração" at bounding box center [232, 45] width 47 height 9
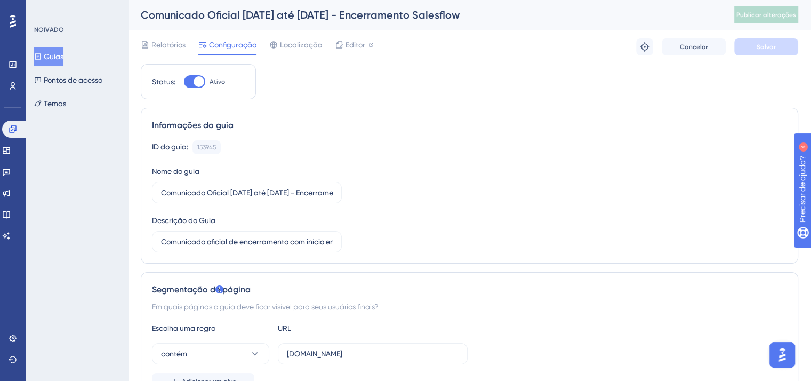
click at [50, 56] on font "Guias" at bounding box center [54, 56] width 20 height 9
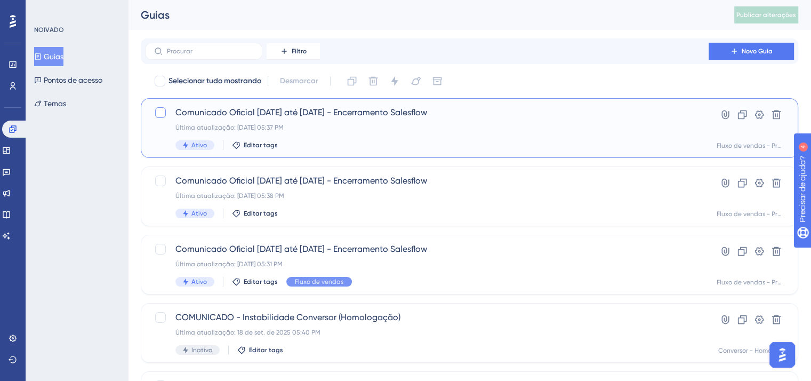
click at [161, 115] on div at bounding box center [160, 112] width 11 height 11
checkbox input "true"
click at [355, 79] on icon at bounding box center [352, 81] width 9 height 9
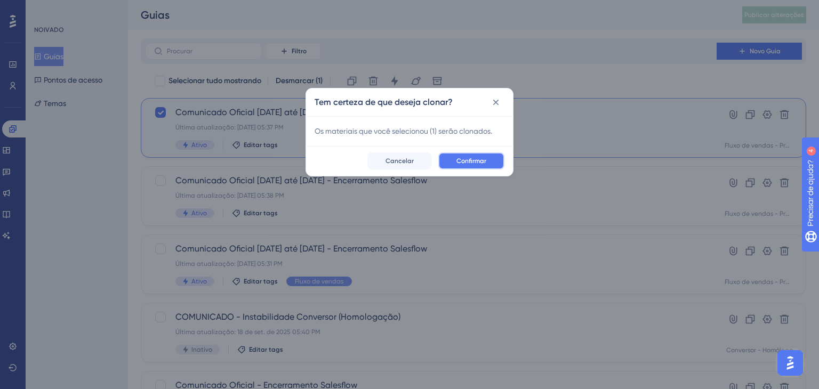
click at [465, 154] on button "Confirmar" at bounding box center [471, 161] width 66 height 17
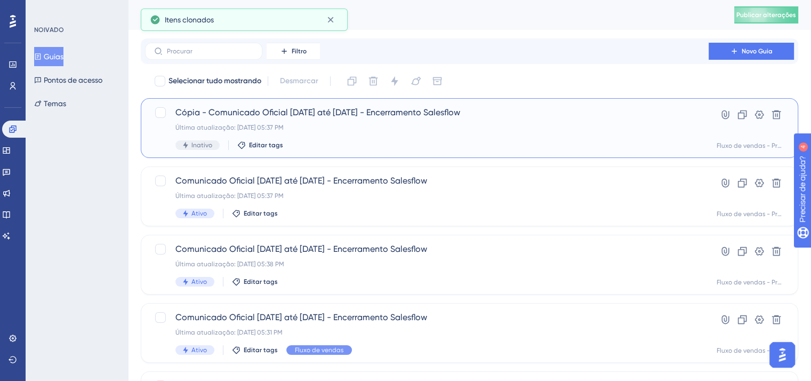
click at [230, 113] on font "Cópia - Comunicado Oficial 24/10/2025 até 30/10/2025 - Encerramento Salesflow" at bounding box center [317, 112] width 285 height 10
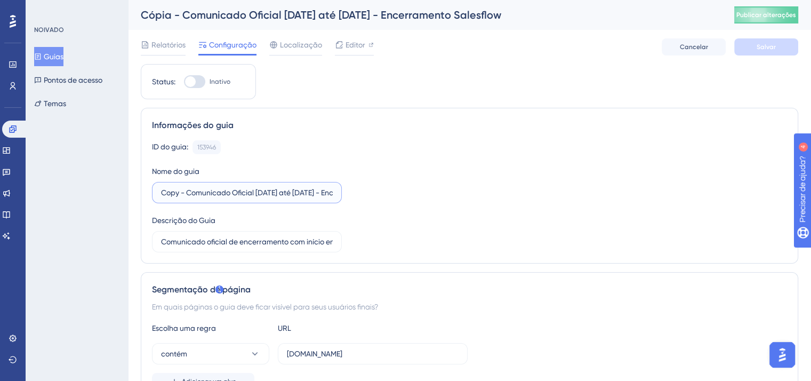
click at [185, 191] on input "Copy - Comunicado Oficial 24/10/2025 até 30/10/2025 - Encerramento Salesflow" at bounding box center [247, 193] width 172 height 12
drag, startPoint x: 186, startPoint y: 191, endPoint x: 146, endPoint y: 186, distance: 40.3
click at [146, 186] on div "Informações do guia ID do guia: 153946 Cópia Nome do guia Copy - Comunicado Ofi…" at bounding box center [470, 186] width 658 height 156
drag, startPoint x: 231, startPoint y: 190, endPoint x: 294, endPoint y: 192, distance: 63.5
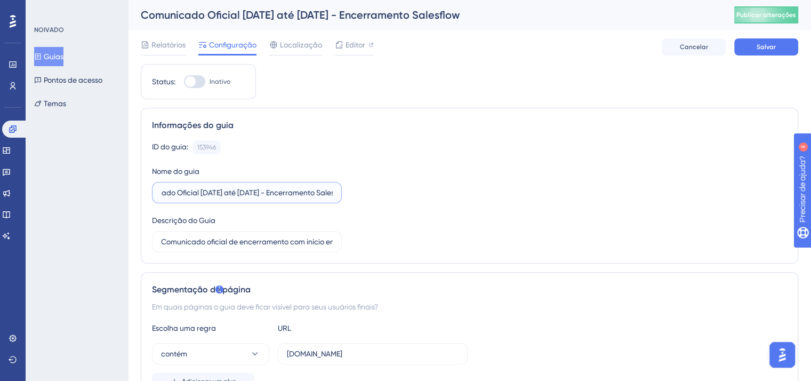
click at [294, 192] on input "Comunicado Oficial 24/10/2025 até 30/10/2025 - Encerramento Salesflow" at bounding box center [247, 193] width 172 height 12
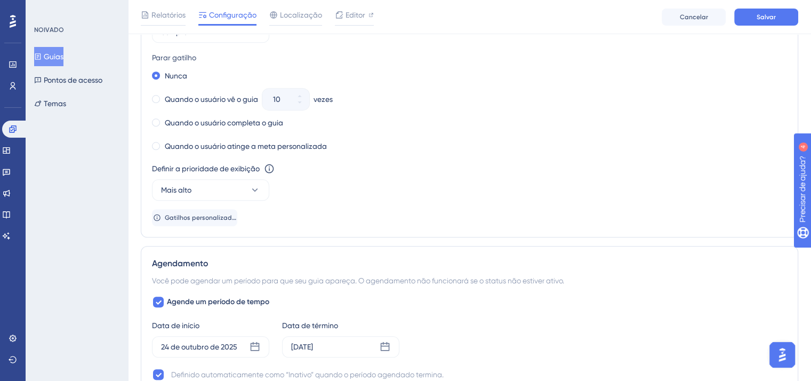
scroll to position [693, 0]
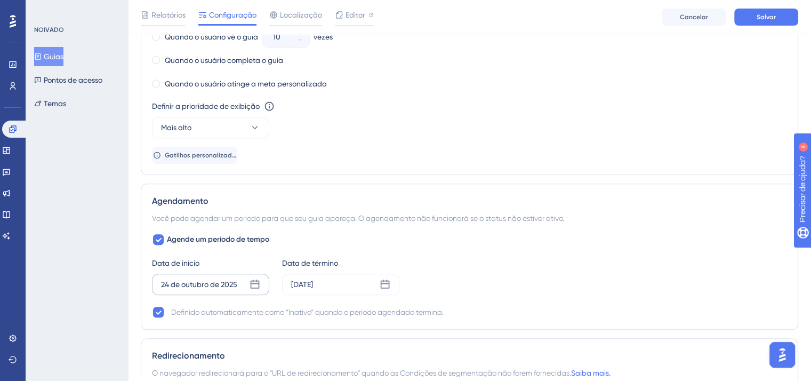
type input "Comunicado Oficial Dia [DATE] - Encerramento Salesflow"
click at [227, 282] on font "24 de outubro de 2025" at bounding box center [199, 284] width 76 height 9
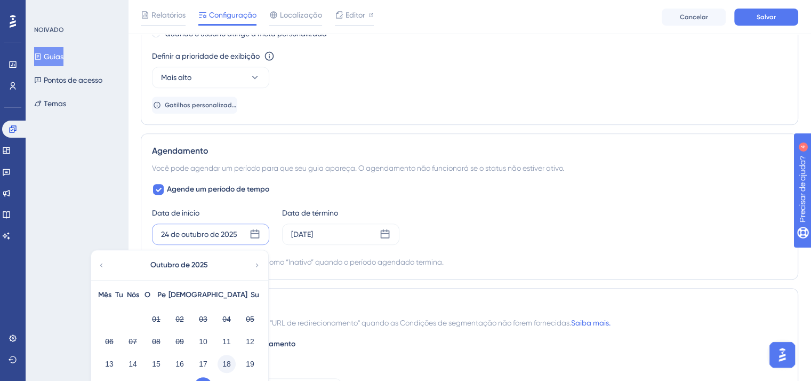
scroll to position [800, 0]
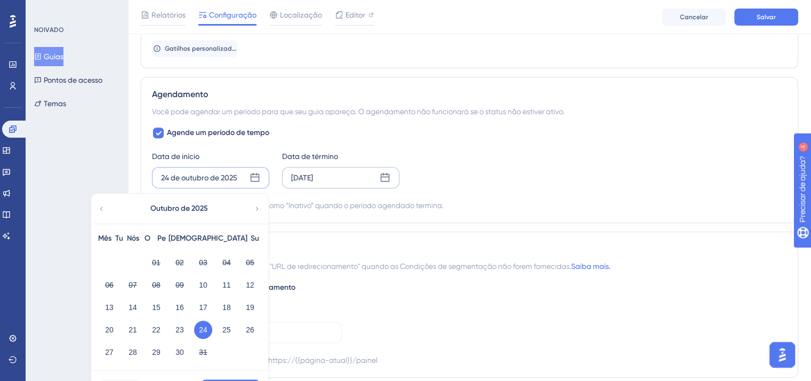
click at [371, 173] on div "30 de outubro de 2025" at bounding box center [340, 177] width 117 height 21
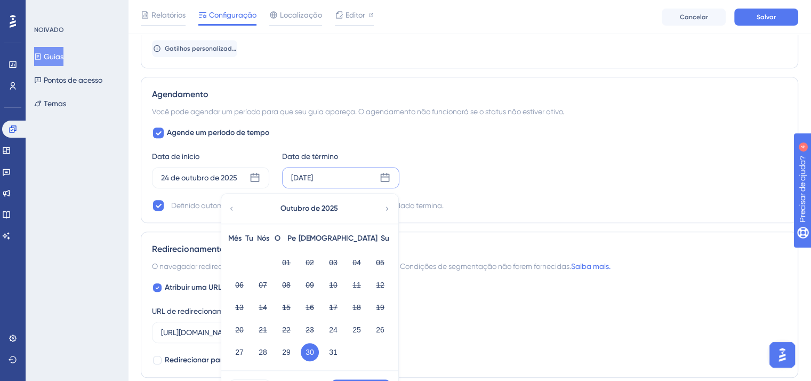
drag, startPoint x: 334, startPoint y: 347, endPoint x: 329, endPoint y: 311, distance: 36.6
click at [334, 348] on font "31" at bounding box center [333, 352] width 9 height 9
click at [230, 171] on div "24 de outubro de 2025" at bounding box center [199, 177] width 76 height 13
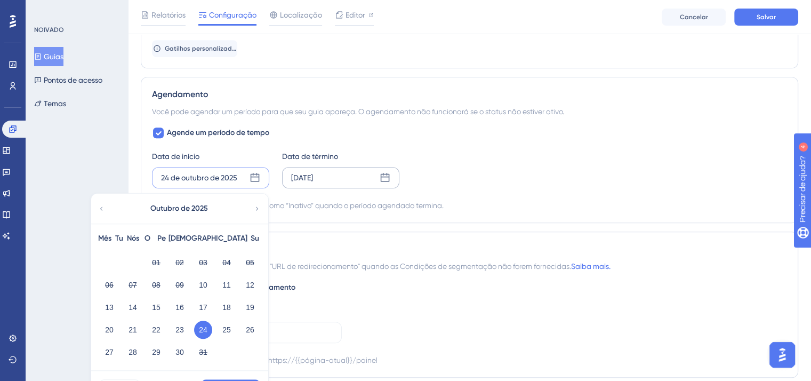
click at [313, 173] on font "30 de outubro de 2025" at bounding box center [302, 177] width 22 height 9
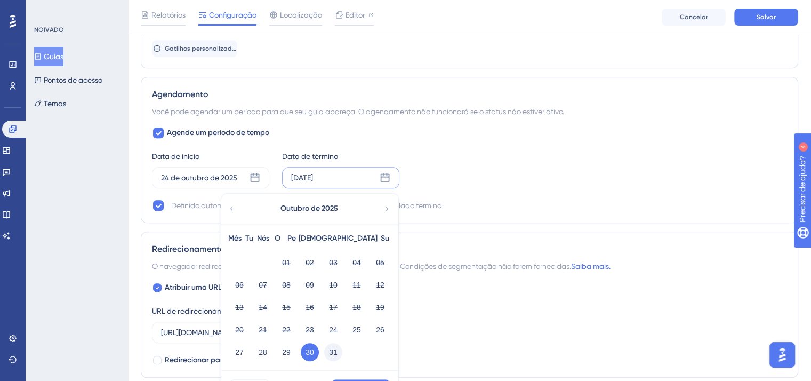
click at [337, 350] on font "31" at bounding box center [333, 352] width 9 height 9
click at [362, 380] on button "Aplicar" at bounding box center [361, 387] width 58 height 17
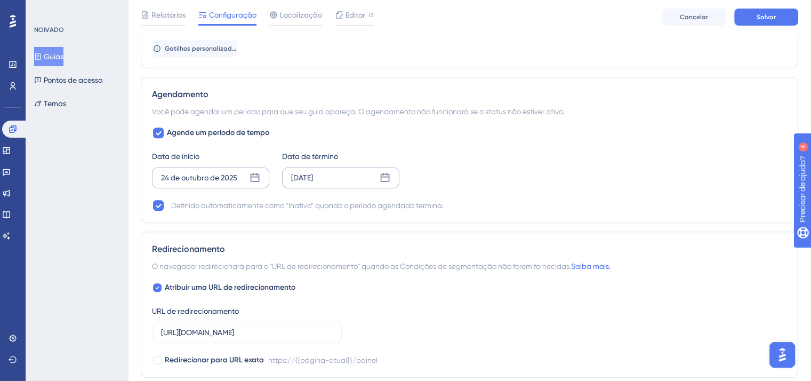
click at [230, 167] on div "24 de outubro de 2025" at bounding box center [210, 177] width 117 height 21
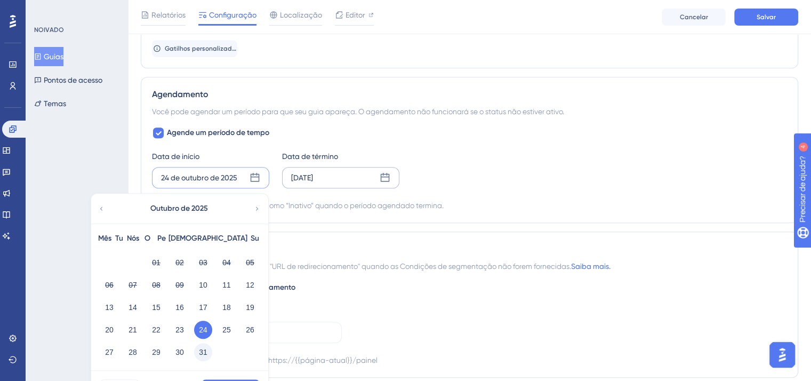
click at [198, 349] on button "31" at bounding box center [203, 352] width 18 height 18
click at [230, 379] on button "Aplicar" at bounding box center [231, 387] width 58 height 17
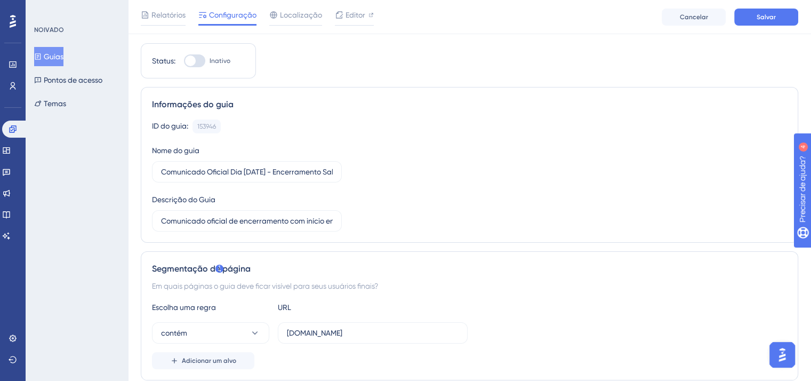
scroll to position [0, 0]
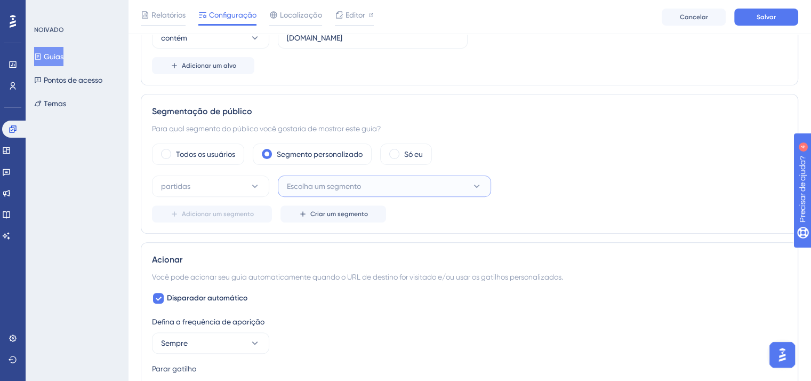
click at [335, 182] on font "Escolha um segmento" at bounding box center [324, 186] width 74 height 9
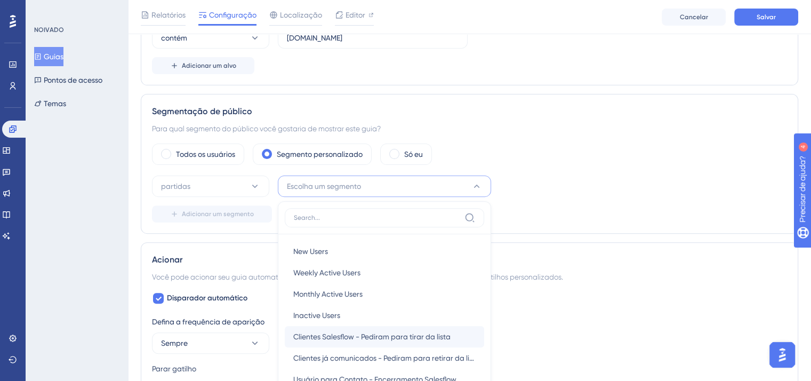
scroll to position [435, 0]
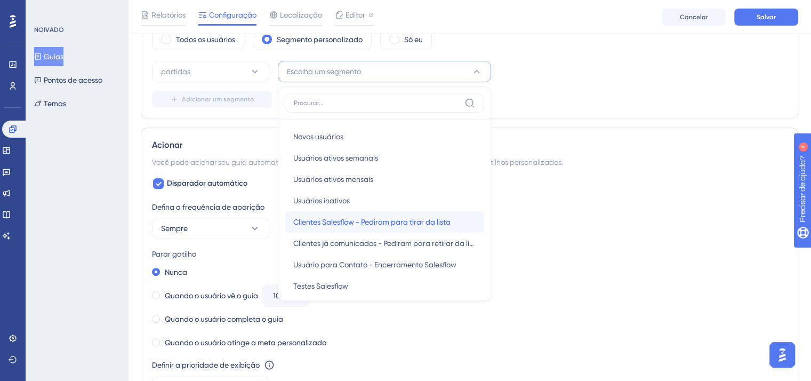
click at [393, 221] on font "Clientes Salesflow - Pediram para tirar da lista" at bounding box center [371, 222] width 157 height 9
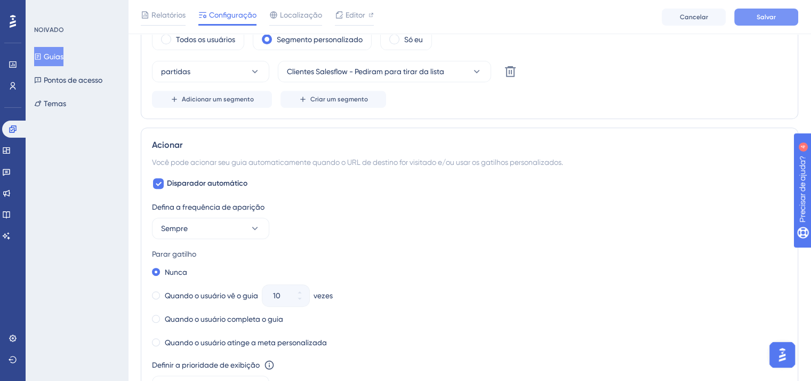
click at [761, 17] on font "Salvar" at bounding box center [766, 16] width 19 height 7
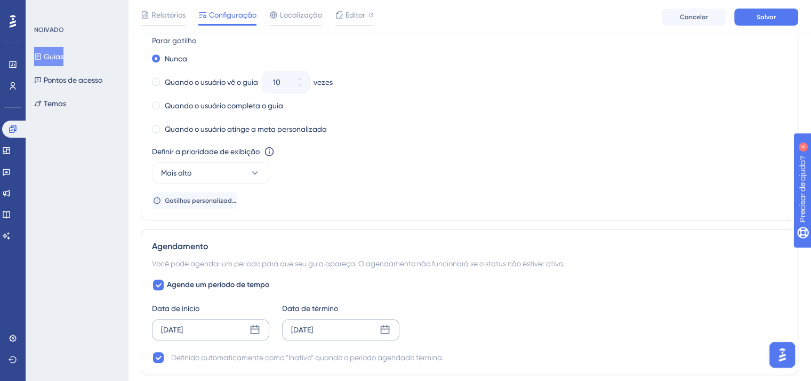
scroll to position [755, 0]
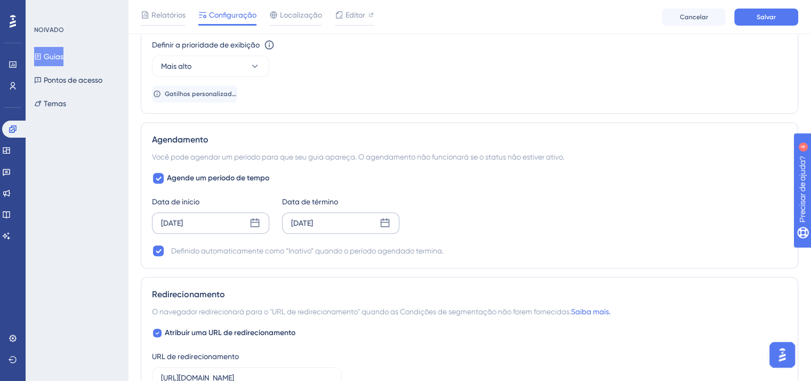
click at [390, 220] on icon at bounding box center [385, 223] width 11 height 11
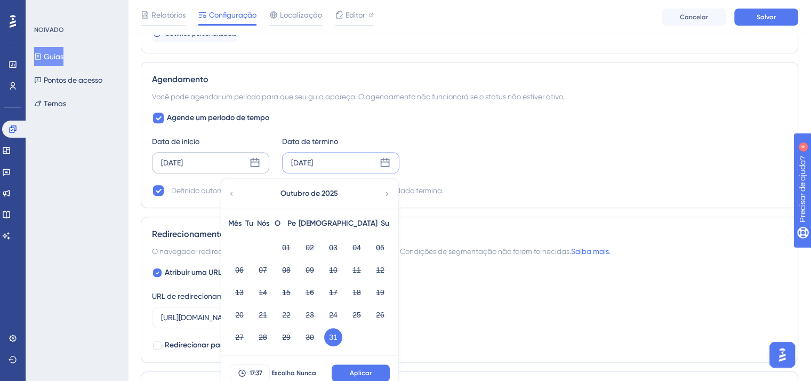
scroll to position [861, 0]
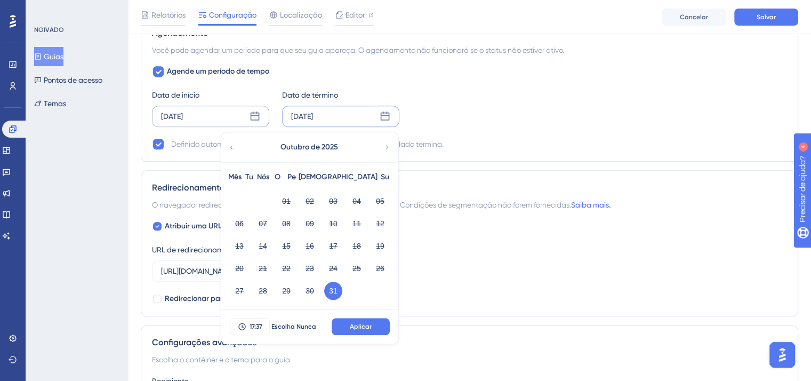
click at [388, 140] on div "Outubro de 2025" at bounding box center [309, 147] width 176 height 30
click at [389, 144] on icon at bounding box center [386, 147] width 7 height 10
click at [361, 201] on font "01" at bounding box center [357, 201] width 9 height 9
click at [366, 327] on font "Aplicar" at bounding box center [361, 326] width 22 height 7
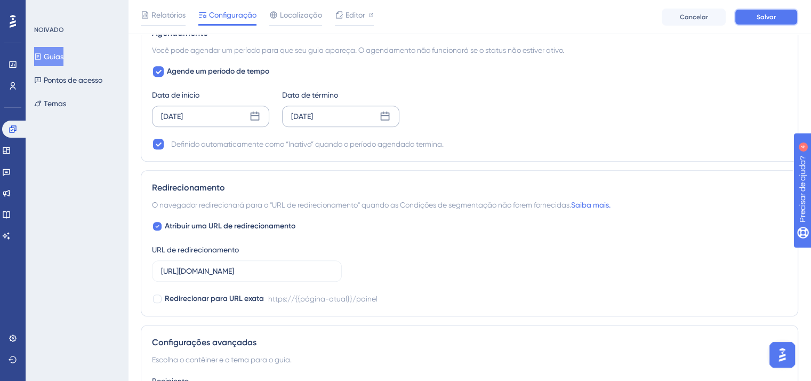
click at [756, 14] on button "Salvar" at bounding box center [766, 17] width 64 height 17
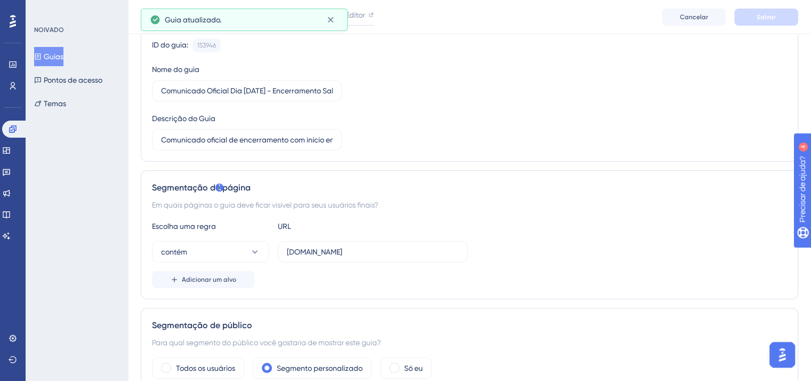
scroll to position [0, 0]
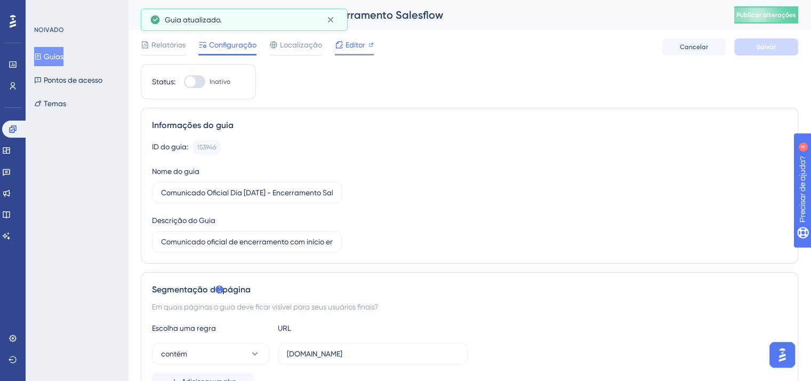
click at [354, 43] on font "Editor" at bounding box center [356, 45] width 20 height 9
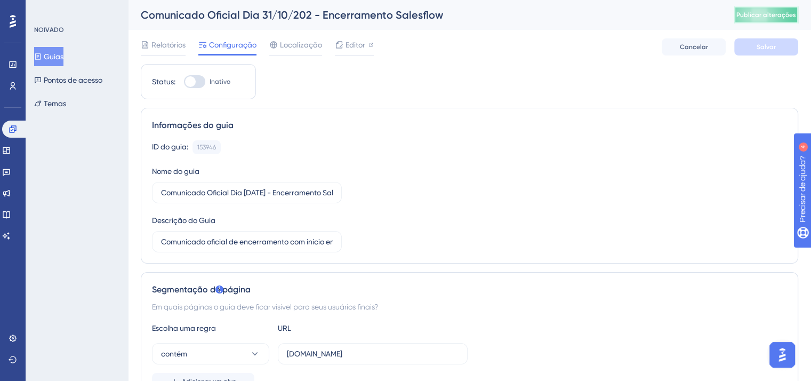
click at [762, 17] on button "Publicar alterações" at bounding box center [766, 14] width 64 height 17
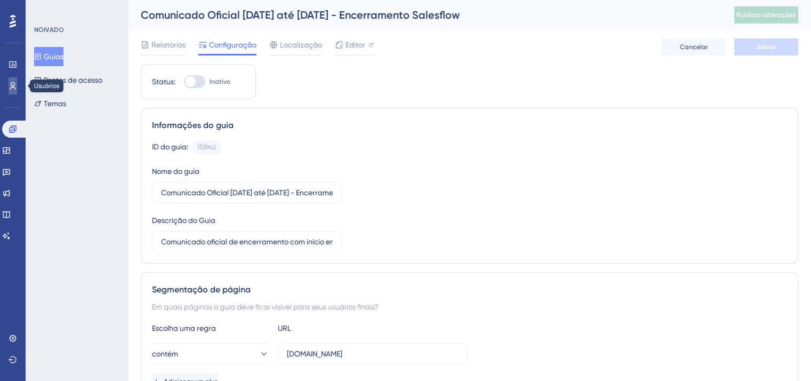
click at [12, 86] on icon at bounding box center [13, 85] width 6 height 7
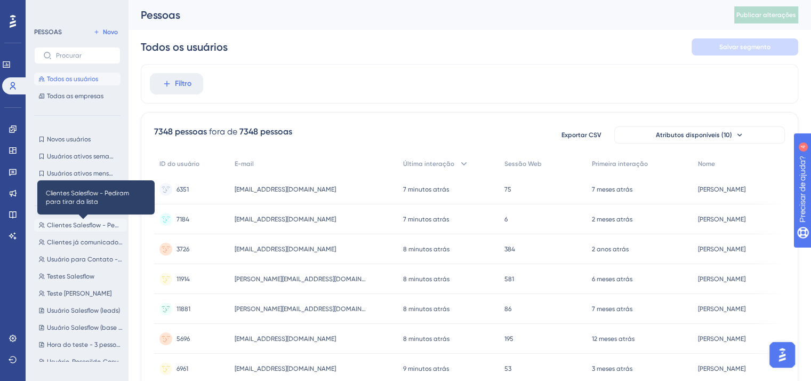
click at [85, 226] on font "Clientes Salesflow - Pediram para tirar da lista" at bounding box center [117, 224] width 141 height 7
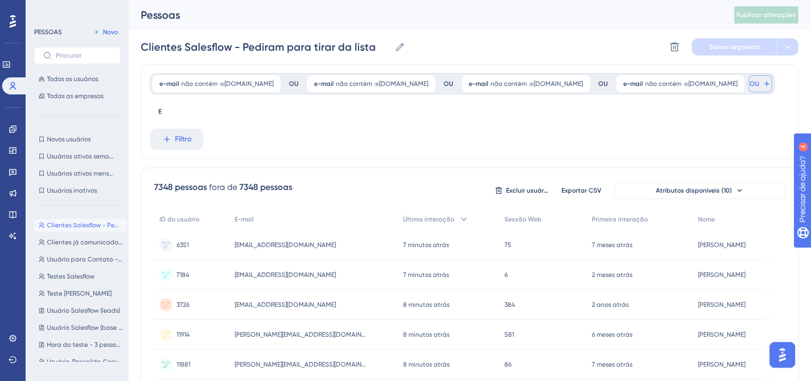
click at [750, 87] on font "OU" at bounding box center [755, 83] width 10 height 7
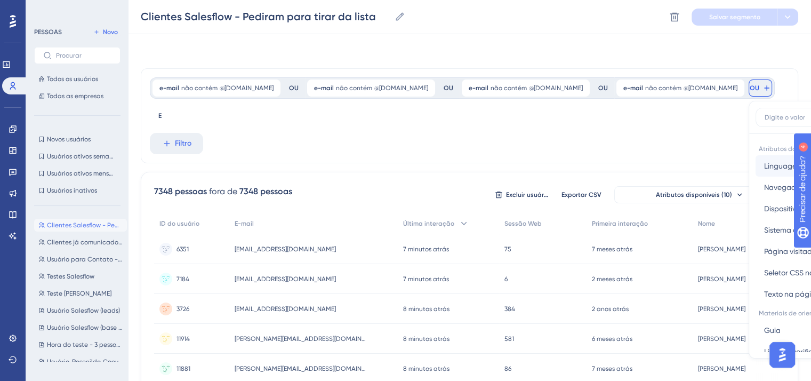
scroll to position [62, 0]
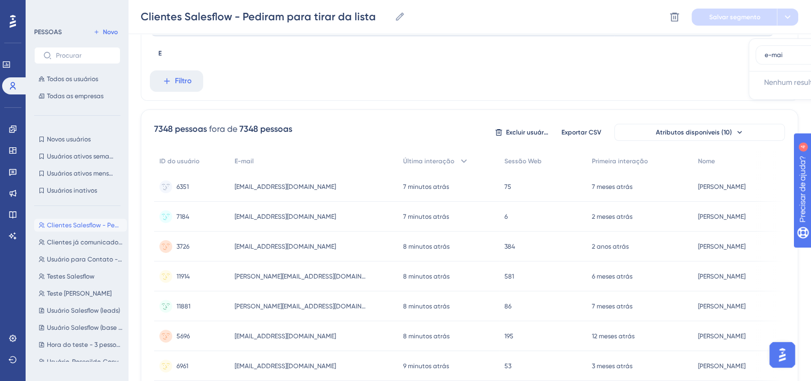
type input "e-mail"
click at [765, 59] on input "e-mail" at bounding box center [827, 55] width 124 height 9
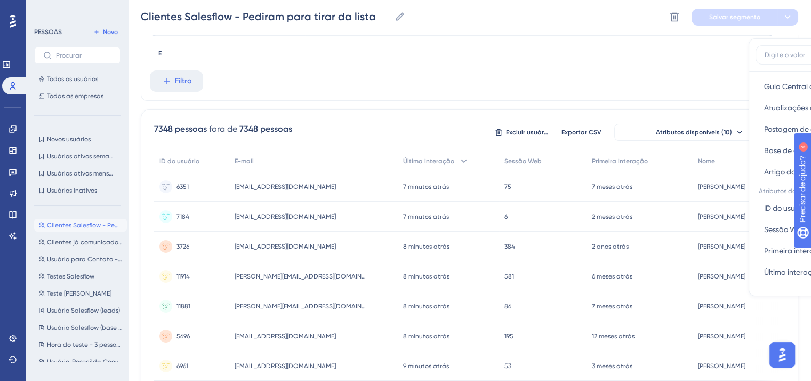
scroll to position [516, 0]
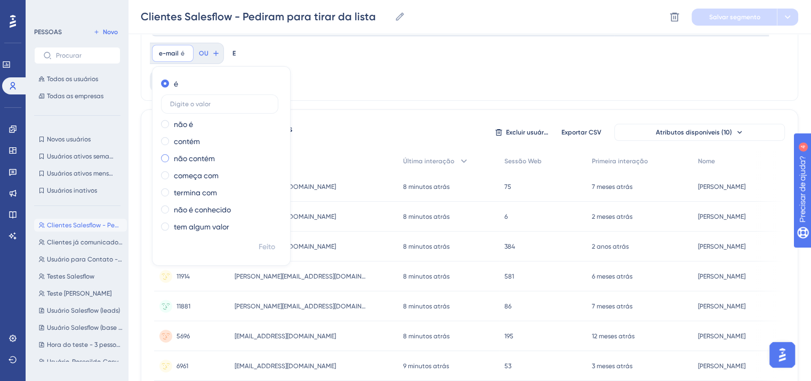
click at [215, 161] on font "não contém" at bounding box center [194, 158] width 41 height 9
click at [278, 150] on label at bounding box center [219, 155] width 117 height 19
click at [269, 151] on input "text" at bounding box center [219, 154] width 99 height 7
paste input "@quantaprevidencia.com.br"
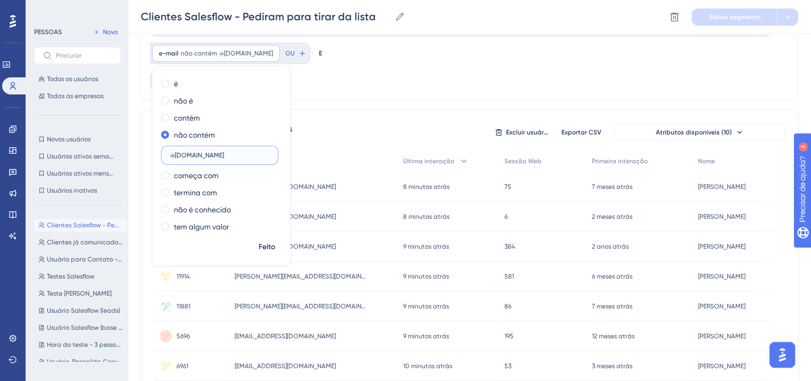
type input "@quantaprevidencia.com.br"
click at [589, 69] on div "e-mail não contém @accounttech.com.br @accounttech.com.br Remover OU e-mail não…" at bounding box center [470, 53] width 658 height 95
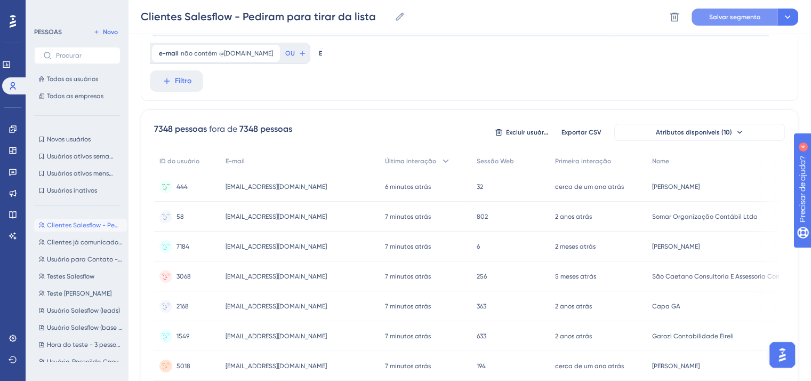
click at [736, 17] on font "Salvar segmento" at bounding box center [734, 16] width 51 height 7
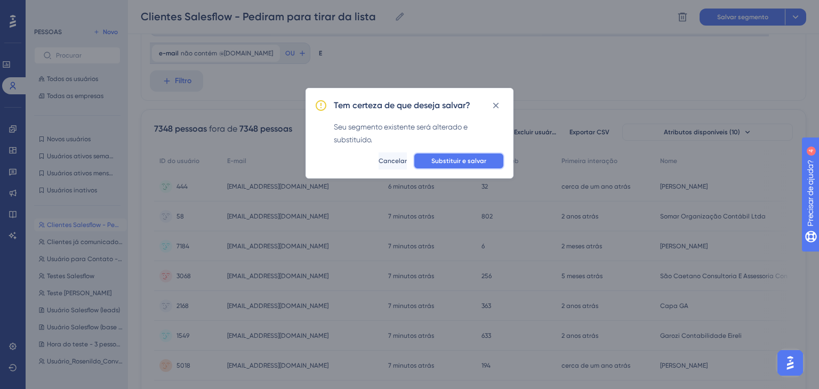
click at [467, 158] on font "Substituir e salvar" at bounding box center [458, 160] width 55 height 7
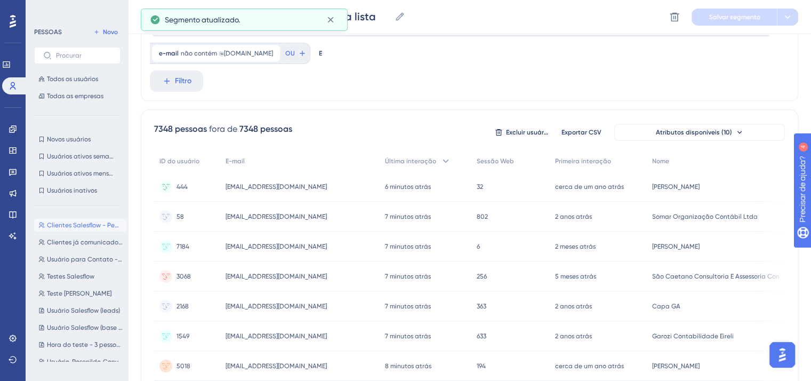
scroll to position [0, 0]
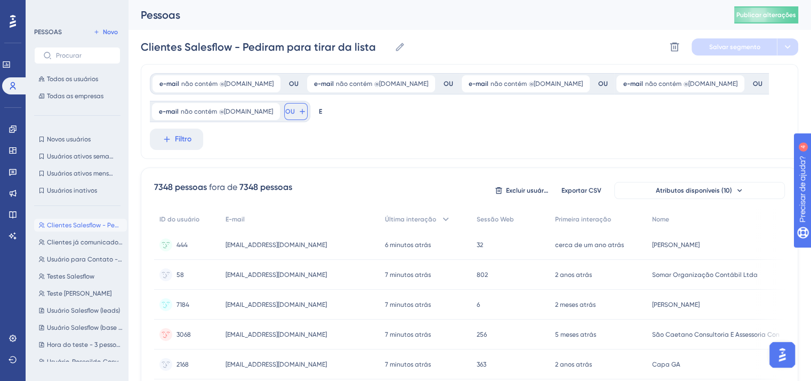
click at [308, 114] on button "OU" at bounding box center [295, 111] width 23 height 17
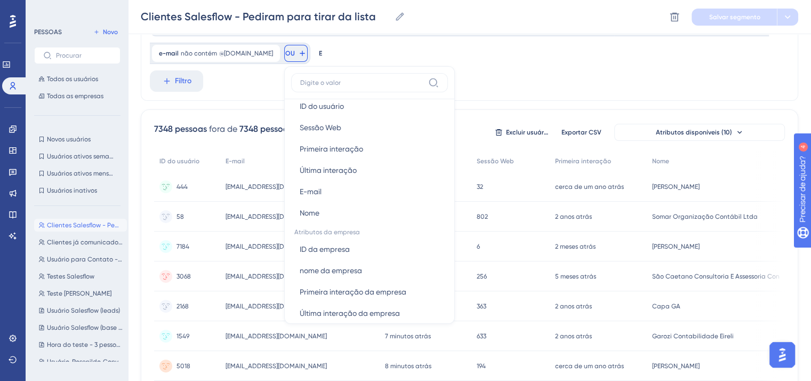
scroll to position [516, 0]
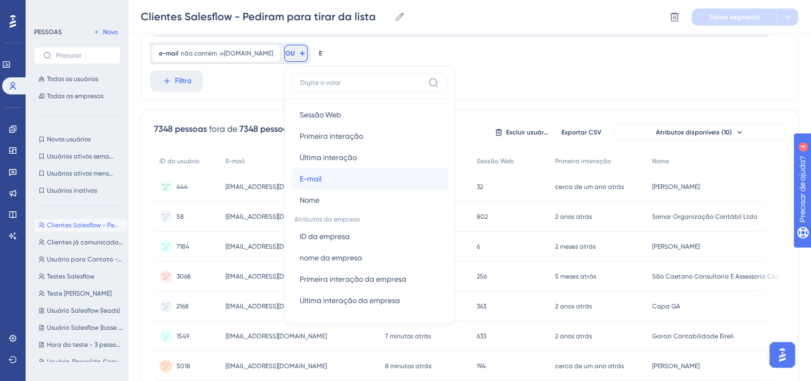
click at [448, 178] on button "E-mail E-mail" at bounding box center [369, 178] width 157 height 21
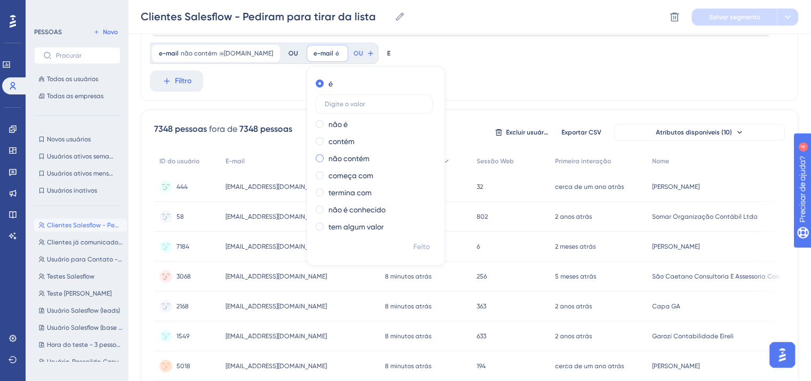
click at [370, 157] on font "não contém" at bounding box center [349, 158] width 41 height 9
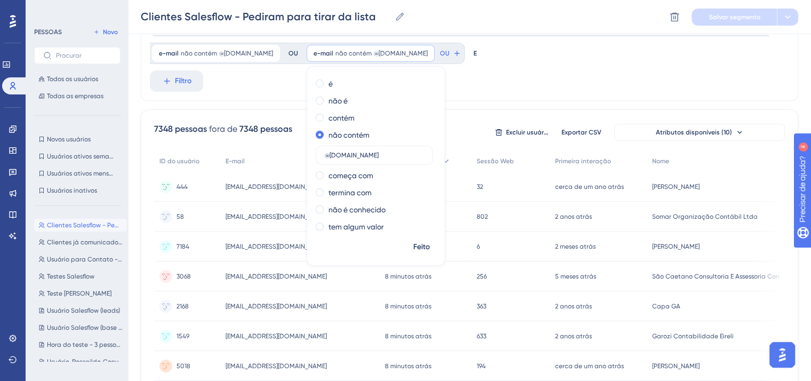
type input "@accounttech.com.br"
click at [712, 77] on div "e-mail não contém @accounttech.com.br @accounttech.com.br Remover OU e-mail não…" at bounding box center [470, 53] width 658 height 95
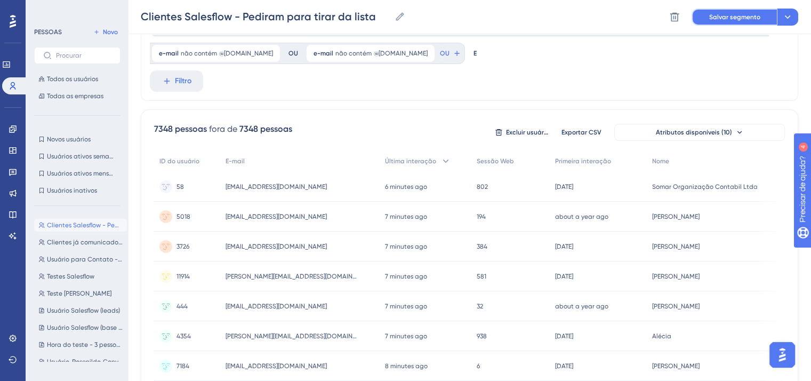
click at [732, 17] on font "Salvar segmento" at bounding box center [734, 16] width 51 height 7
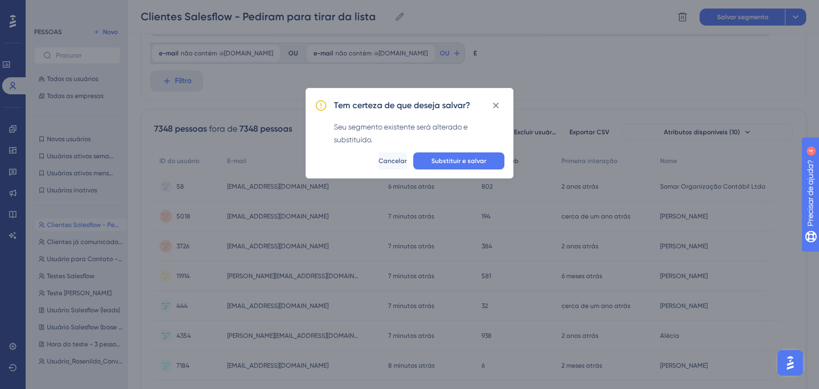
click at [486, 161] on button "Substituir e salvar" at bounding box center [458, 161] width 91 height 17
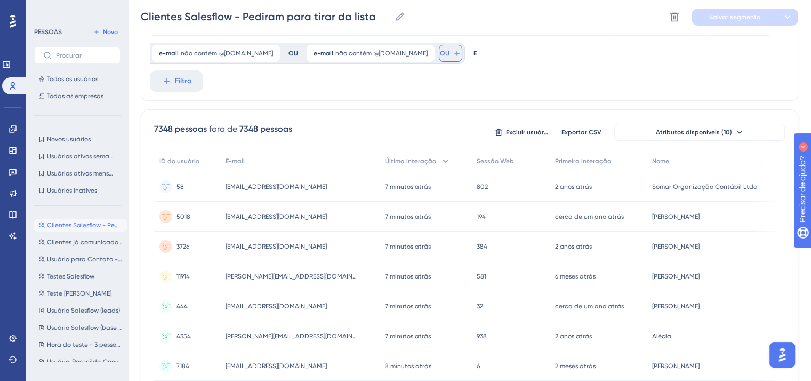
click at [462, 53] on button "OU" at bounding box center [450, 53] width 23 height 17
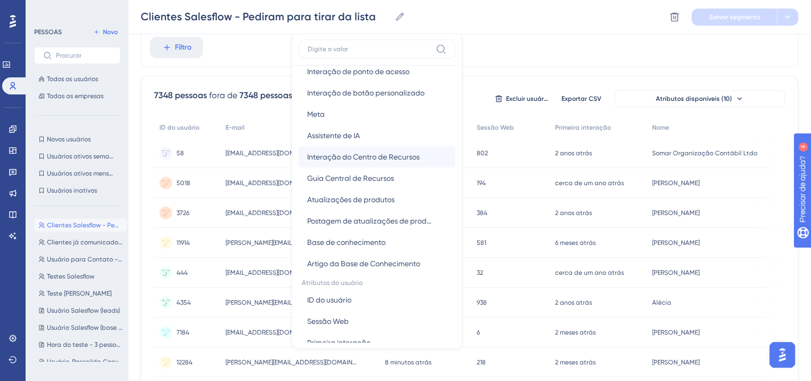
scroll to position [373, 0]
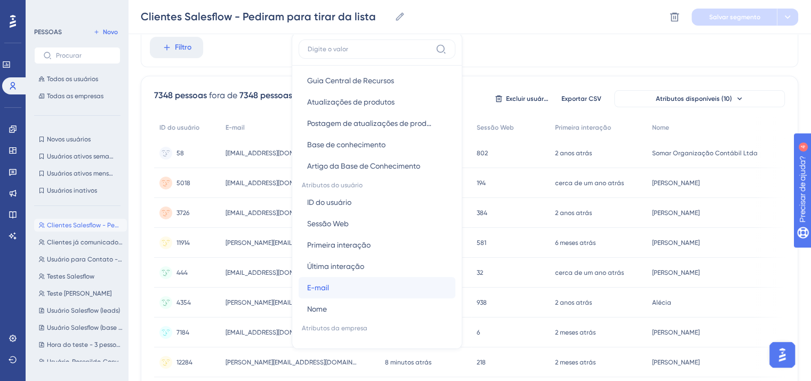
click at [455, 289] on button "E-mail E-mail" at bounding box center [377, 287] width 157 height 21
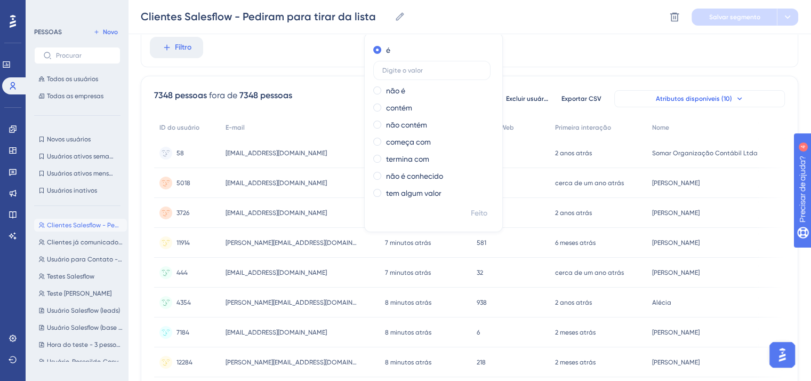
click at [427, 123] on font "não contém" at bounding box center [406, 125] width 41 height 9
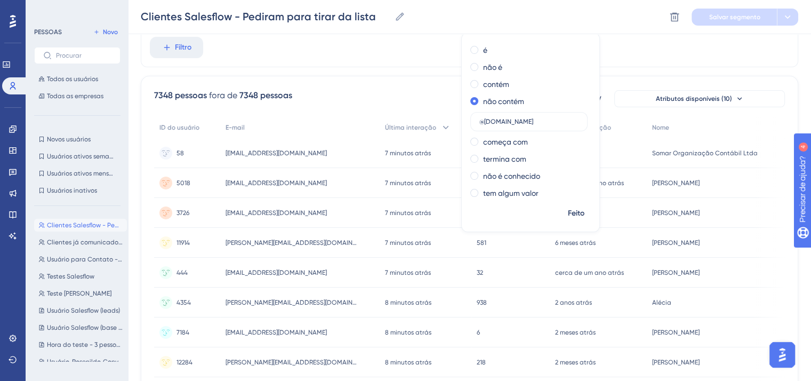
type input "@artdatacontabil.com.br"
click at [430, 67] on div "e-mail não contém @accounttech.com.br @accounttech.com.br Remover OU e-mail não…" at bounding box center [470, 19] width 658 height 95
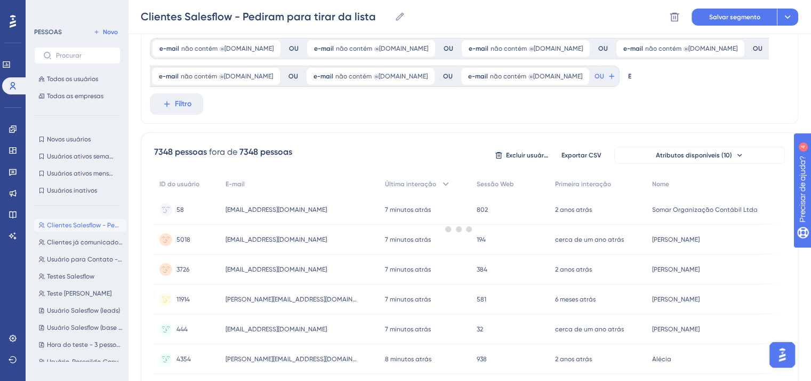
scroll to position [0, 0]
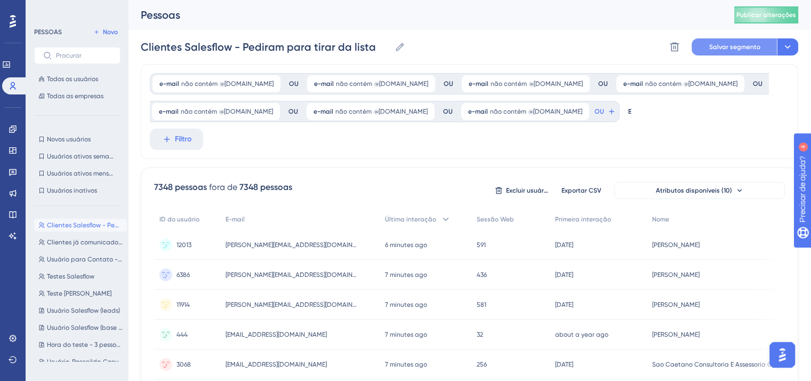
click at [750, 45] on font "Salvar segmento" at bounding box center [734, 46] width 51 height 7
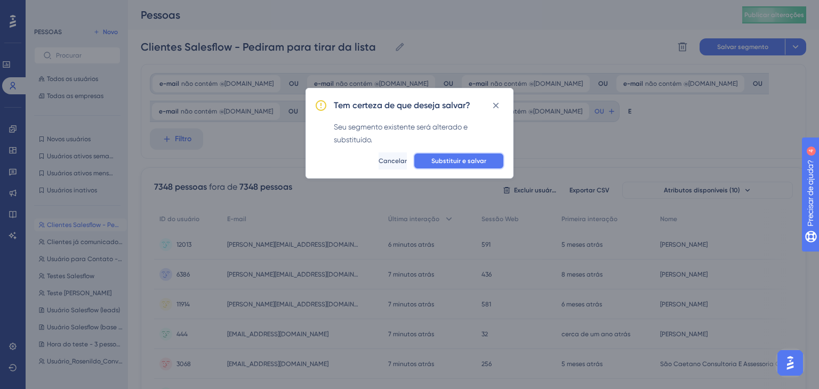
drag, startPoint x: 478, startPoint y: 159, endPoint x: 547, endPoint y: 124, distance: 77.5
click at [478, 158] on font "Substituir e salvar" at bounding box center [458, 160] width 55 height 7
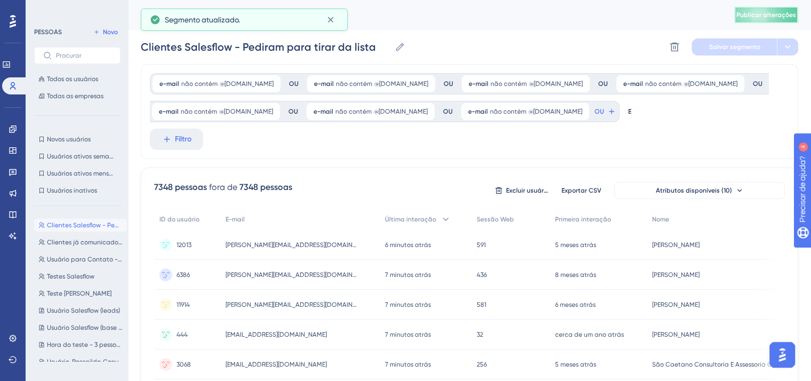
click at [772, 13] on font "Publicar alterações" at bounding box center [767, 14] width 60 height 7
